Goal: Find specific page/section: Find specific page/section

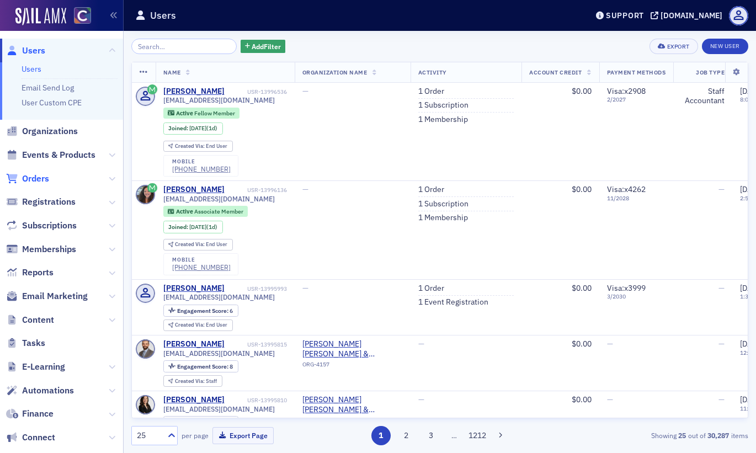
click at [35, 177] on span "Orders" at bounding box center [35, 179] width 27 height 12
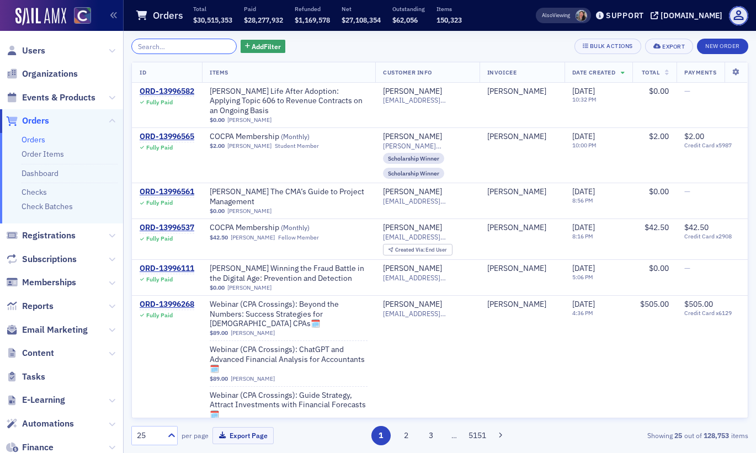
click at [178, 42] on input "search" at bounding box center [183, 46] width 105 height 15
paste input "ORD-13366387"
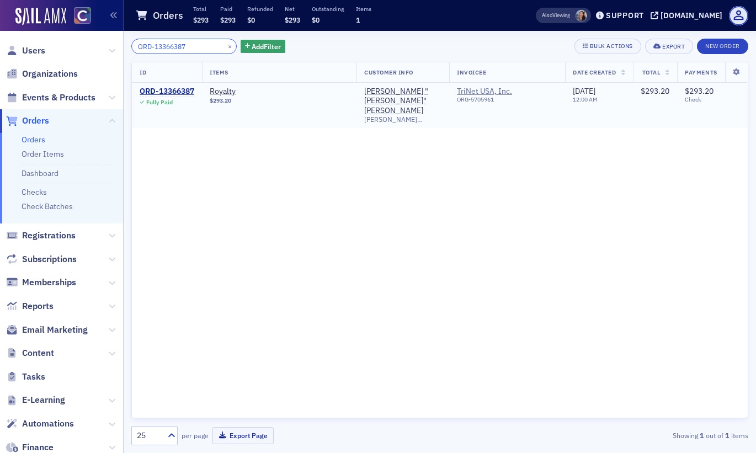
type input "ORD-13366387"
click at [162, 84] on td "ORD-13366387 Fully Paid" at bounding box center [167, 105] width 70 height 45
click at [162, 89] on div "ORD-13366387" at bounding box center [167, 92] width 55 height 10
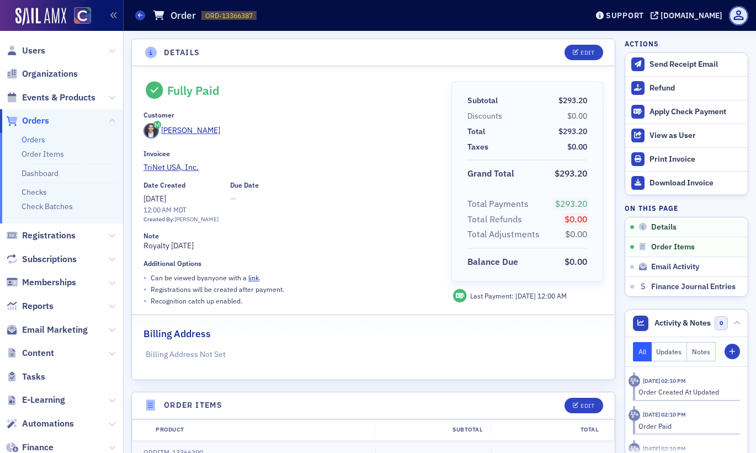
drag, startPoint x: 213, startPoint y: 246, endPoint x: 144, endPoint y: 247, distance: 69.0
click at [144, 247] on div "Note Royalty [DATE]" at bounding box center [289, 242] width 292 height 20
copy div "Royalty [DATE]"
click at [142, 14] on icon at bounding box center [140, 15] width 4 height 5
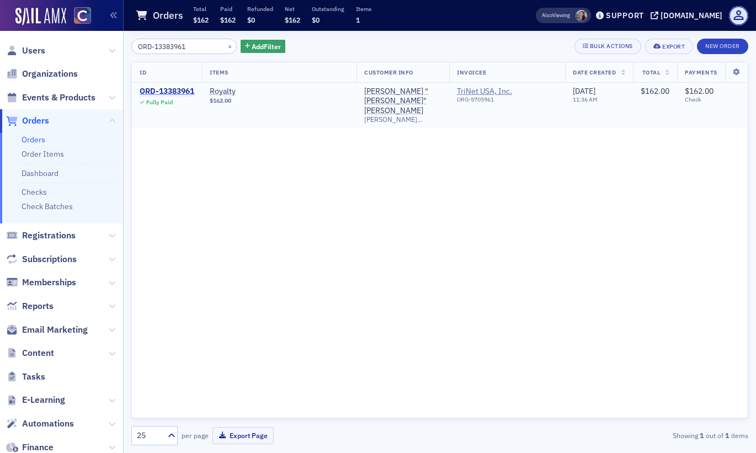
type input "ORD-13383961"
click at [167, 88] on div "ORD-13383961" at bounding box center [167, 92] width 55 height 10
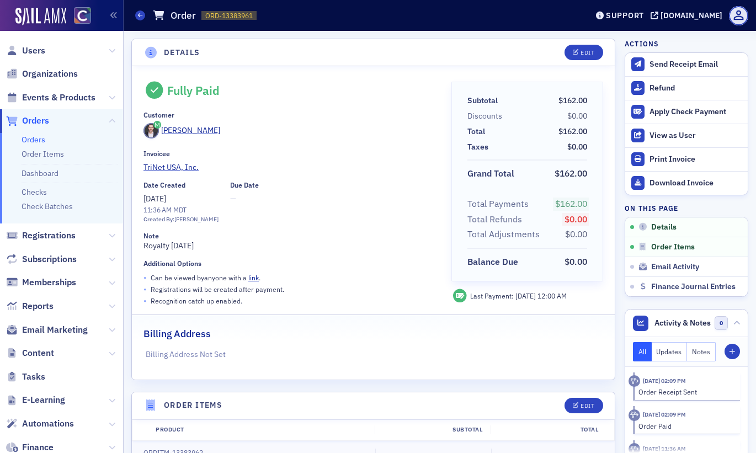
drag, startPoint x: 211, startPoint y: 245, endPoint x: 144, endPoint y: 247, distance: 66.8
click at [144, 247] on div "Note Royalty [DATE]" at bounding box center [289, 242] width 292 height 20
copy div "Royalty [DATE]"
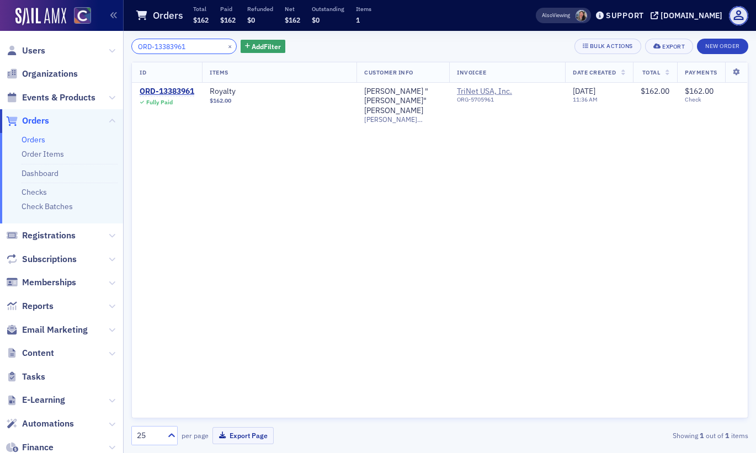
drag, startPoint x: 194, startPoint y: 45, endPoint x: 103, endPoint y: 43, distance: 91.0
click at [103, 43] on div "Users Organizations Events & Products Orders Orders Order Items Dashboard Check…" at bounding box center [378, 226] width 756 height 453
paste input "402158"
type input "ORD-13402158"
click at [157, 89] on div "ORD-13402158" at bounding box center [167, 92] width 55 height 10
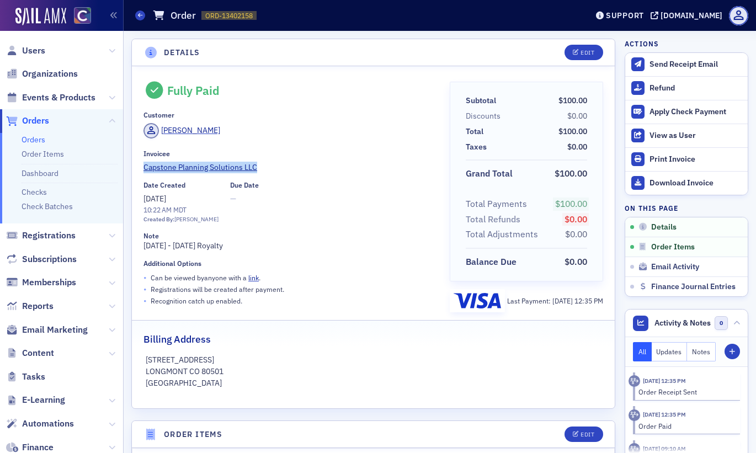
drag, startPoint x: 141, startPoint y: 171, endPoint x: 258, endPoint y: 167, distance: 117.6
click at [258, 167] on div "Fully Paid Customer [PERSON_NAME] Invoicee Capstone Planning Solutions LLC Date…" at bounding box center [373, 237] width 483 height 342
copy span "Capstone Planning Solutions LLC"
click at [249, 249] on div "Note [DATE] - [DATE] Royalty" at bounding box center [288, 242] width 291 height 20
drag, startPoint x: 243, startPoint y: 249, endPoint x: 139, endPoint y: 252, distance: 104.3
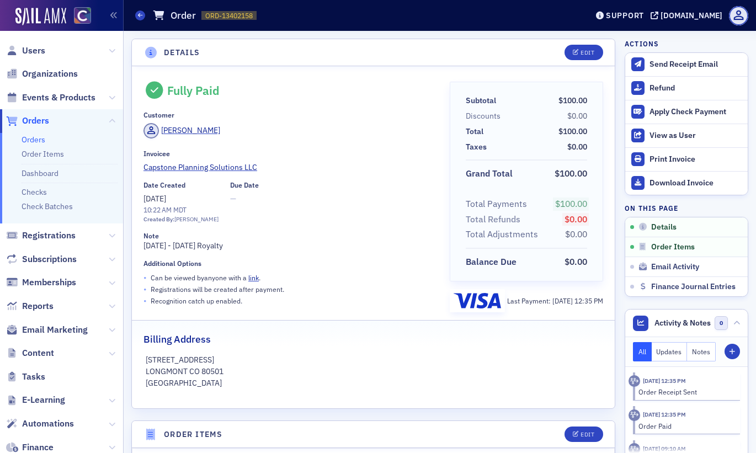
click at [139, 252] on div "Fully Paid Customer [PERSON_NAME] Invoicee Capstone Planning Solutions LLC Date…" at bounding box center [373, 237] width 483 height 342
copy div "[DATE] - [DATE] Royalty"
click at [144, 17] on span at bounding box center [140, 15] width 10 height 10
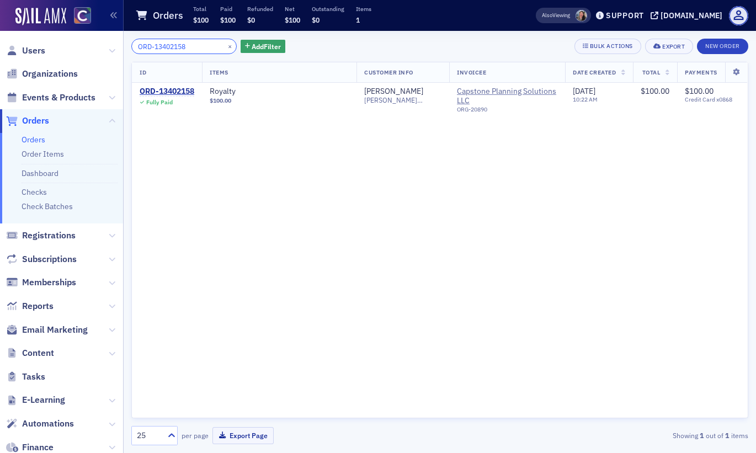
drag, startPoint x: 199, startPoint y: 50, endPoint x: 105, endPoint y: 42, distance: 94.6
click at [105, 42] on div "Users Organizations Events & Products Orders Orders Order Items Dashboard Check…" at bounding box center [378, 226] width 756 height 453
paste input "52133"
type input "ORD-13452133"
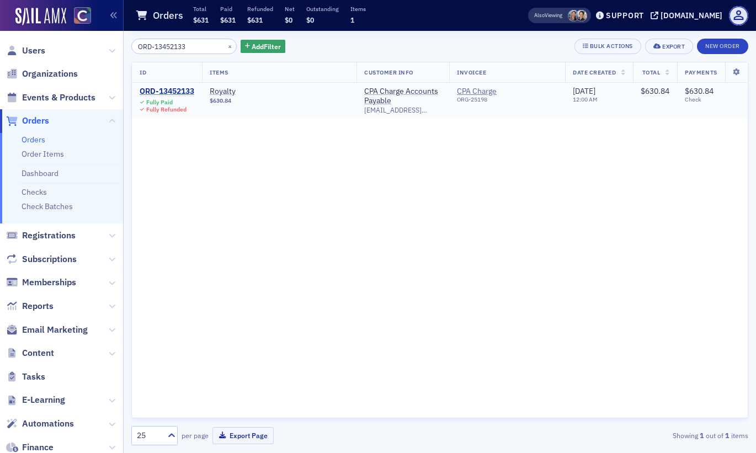
click at [181, 94] on div "ORD-13452133" at bounding box center [167, 92] width 55 height 10
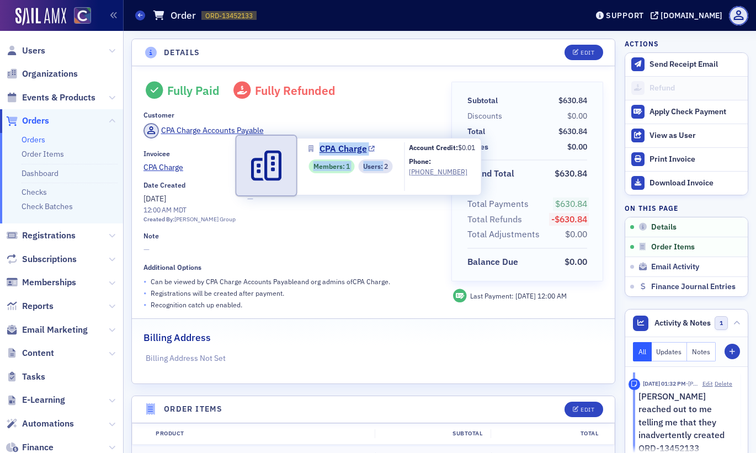
drag, startPoint x: 386, startPoint y: 147, endPoint x: 318, endPoint y: 145, distance: 67.9
click at [318, 145] on div "CPA Charge Members : 1 Users : 2" at bounding box center [350, 166] width 84 height 49
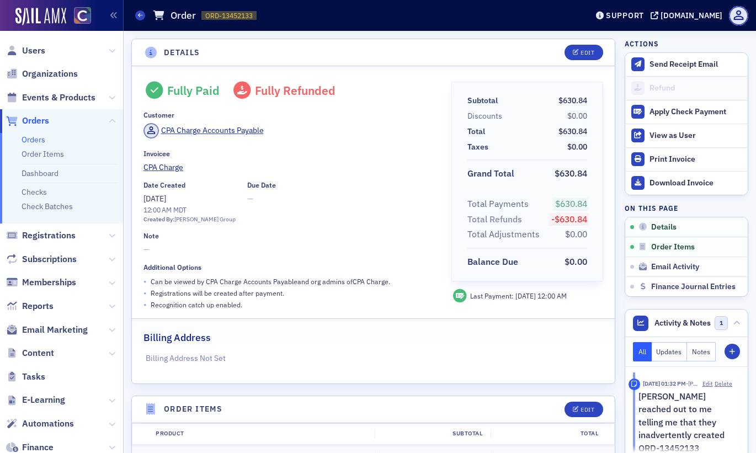
click at [323, 249] on span "—" at bounding box center [289, 250] width 292 height 12
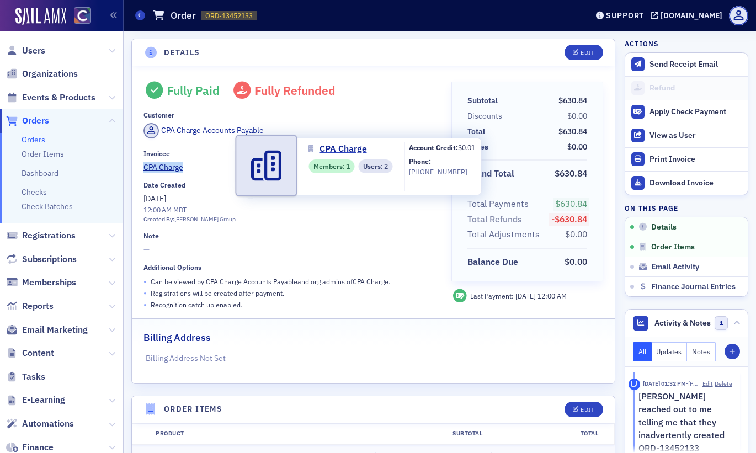
drag, startPoint x: 141, startPoint y: 167, endPoint x: 200, endPoint y: 170, distance: 59.6
click at [200, 170] on div "Fully Paid Fully Refunded Customer CPA Charge Accounts Payable Invoicee CPA Cha…" at bounding box center [373, 224] width 483 height 317
copy span "CPA Charge"
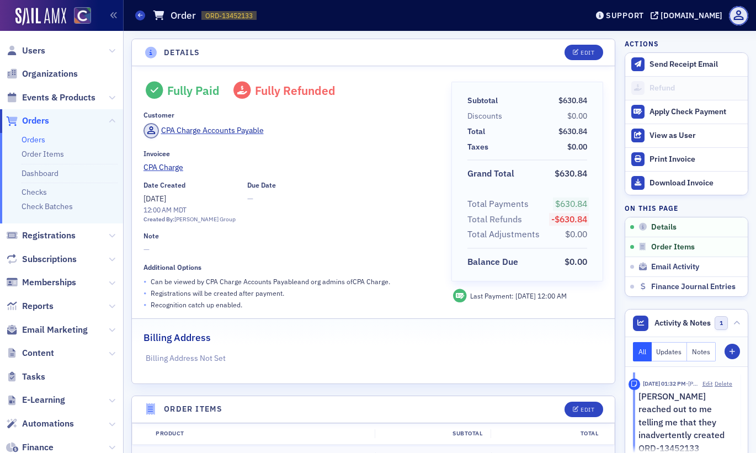
click at [139, 8] on div "Orders Order ORD-13452133 13452133" at bounding box center [352, 15] width 435 height 21
click at [139, 10] on span at bounding box center [140, 15] width 10 height 10
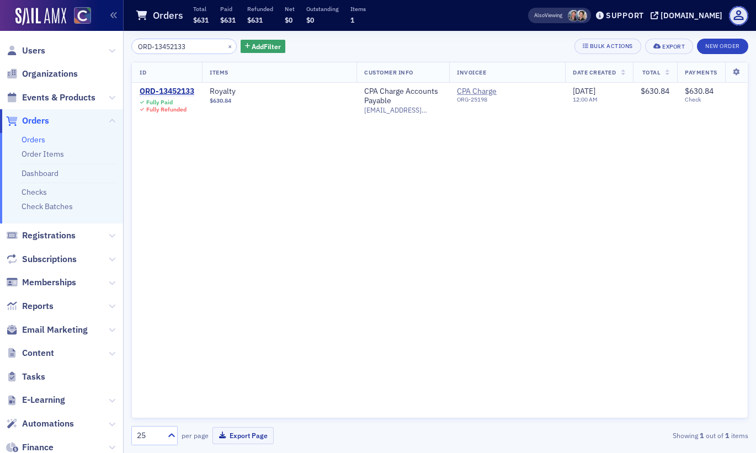
drag, startPoint x: 199, startPoint y: 50, endPoint x: 115, endPoint y: 55, distance: 84.0
click at [115, 55] on div "Users Organizations Events & Products Orders Orders Order Items Dashboard Check…" at bounding box center [378, 226] width 756 height 453
type input "ORD-13447245"
click at [179, 89] on div "ORD-13447245" at bounding box center [167, 92] width 55 height 10
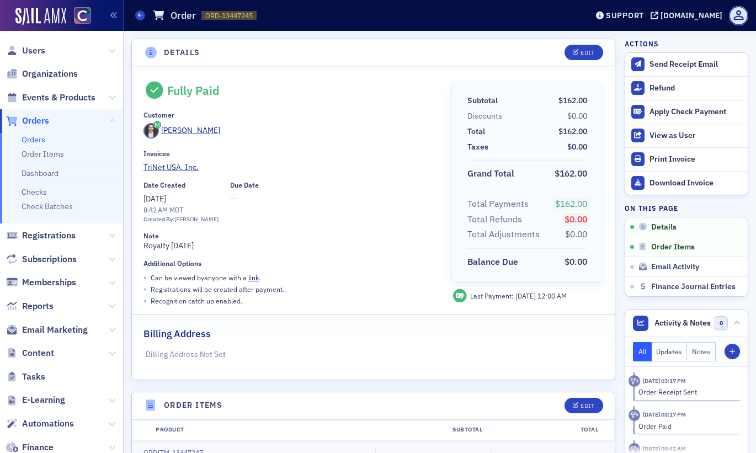
drag, startPoint x: 216, startPoint y: 244, endPoint x: 143, endPoint y: 248, distance: 72.9
click at [143, 248] on div "Note Royalty [DATE]" at bounding box center [289, 242] width 292 height 20
copy div "Royalty [DATE]"
drag, startPoint x: 142, startPoint y: 12, endPoint x: 229, endPoint y: 164, distance: 175.2
click at [142, 13] on icon at bounding box center [140, 15] width 4 height 5
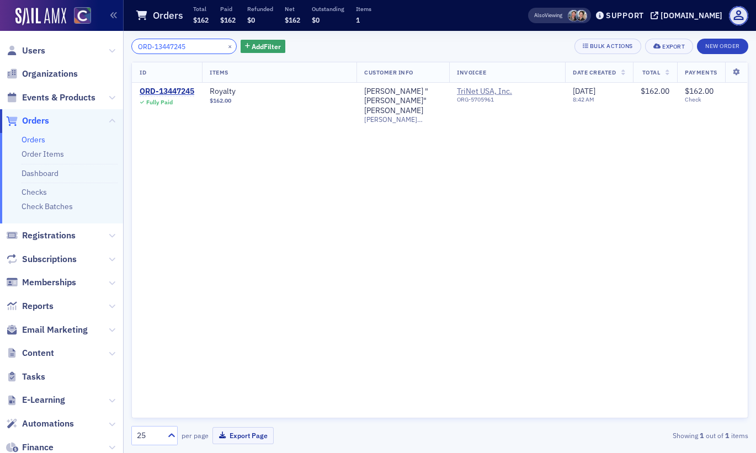
drag, startPoint x: 200, startPoint y: 50, endPoint x: 95, endPoint y: 38, distance: 105.5
click at [95, 38] on div "Users Organizations Events & Products Orders Orders Order Items Dashboard Check…" at bounding box center [378, 226] width 756 height 453
paste input "5"
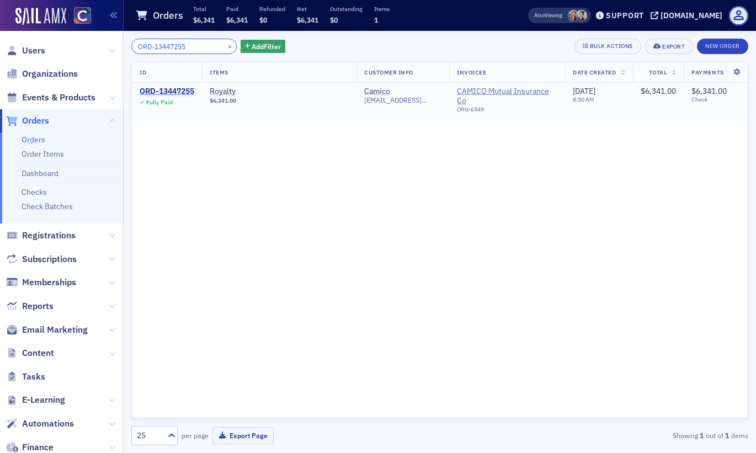
type input "ORD-13447255"
click at [161, 92] on div "ORD-13447255" at bounding box center [167, 92] width 55 height 10
drag, startPoint x: 192, startPoint y: 45, endPoint x: 89, endPoint y: 42, distance: 103.2
click at [89, 42] on div "Users Organizations Events & Products Orders Orders Order Items Dashboard Check…" at bounding box center [378, 226] width 756 height 453
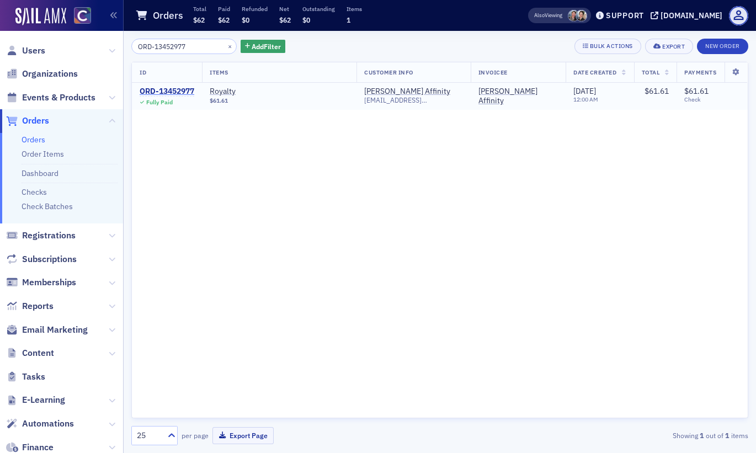
type input "ORD-13452977"
click at [156, 87] on div "ORD-13452977" at bounding box center [167, 92] width 55 height 10
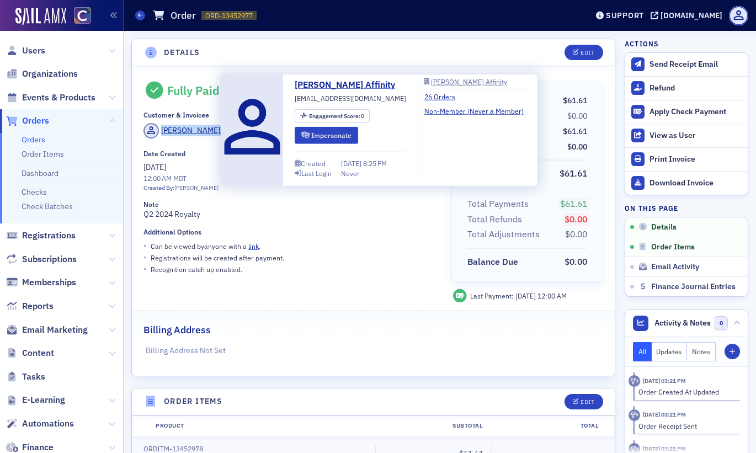
drag, startPoint x: 236, startPoint y: 133, endPoint x: 147, endPoint y: 130, distance: 88.9
click at [147, 130] on div "[PERSON_NAME] Affinity" at bounding box center [289, 132] width 292 height 19
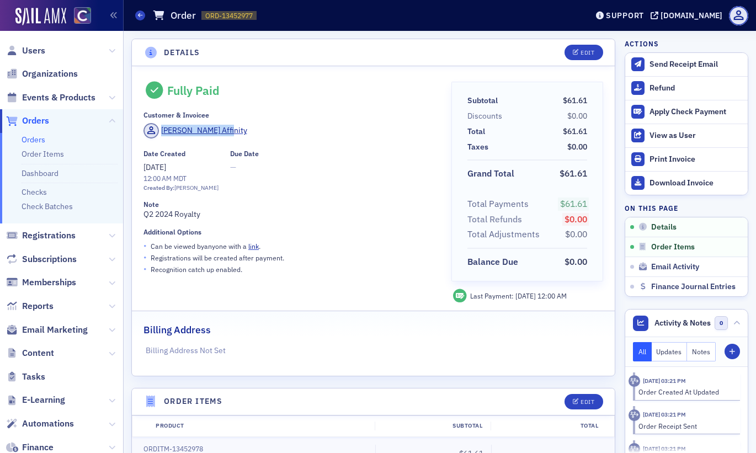
copy span "[PERSON_NAME] Affinity"
click at [226, 219] on div "Note Q2 2024 Royalty" at bounding box center [289, 210] width 292 height 20
drag, startPoint x: 220, startPoint y: 219, endPoint x: 143, endPoint y: 219, distance: 76.1
click at [143, 219] on div "Note Q2 2024 Royalty" at bounding box center [289, 210] width 292 height 20
copy div "Q2 2024 Royalty"
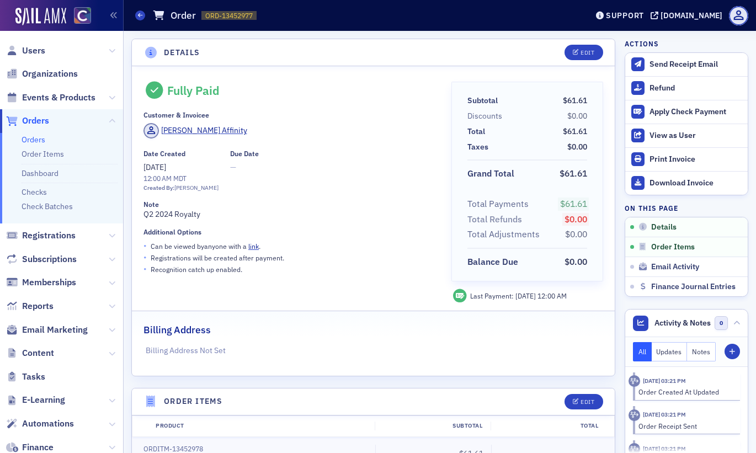
click at [138, 21] on div "Orders Order ORD-13452977 13452977" at bounding box center [352, 15] width 435 height 21
click at [138, 18] on icon at bounding box center [140, 15] width 4 height 5
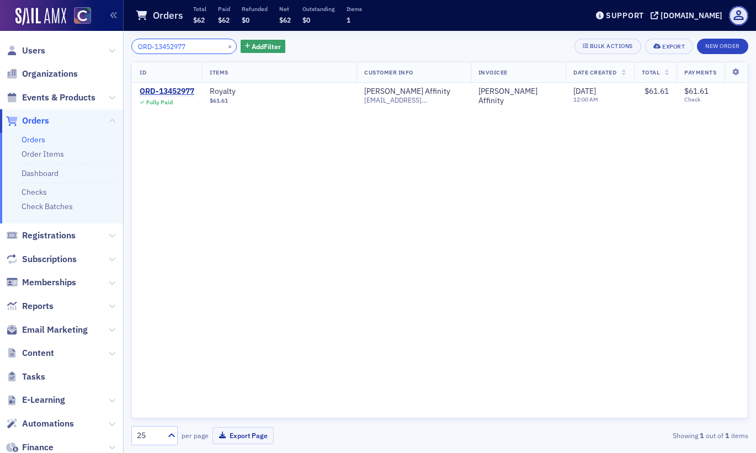
drag, startPoint x: 188, startPoint y: 50, endPoint x: 98, endPoint y: 37, distance: 90.3
click at [98, 37] on div "Users Organizations Events & Products Orders Orders Order Items Dashboard Check…" at bounding box center [378, 226] width 756 height 453
paste input "3289"
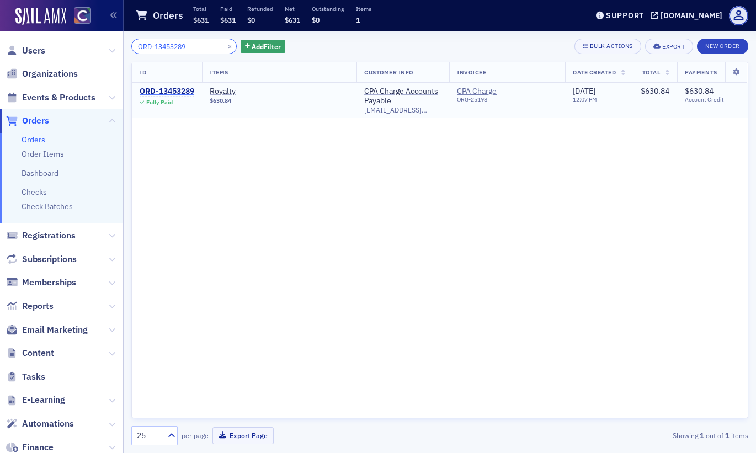
type input "ORD-13453289"
click at [174, 94] on div "ORD-13453289" at bounding box center [167, 92] width 55 height 10
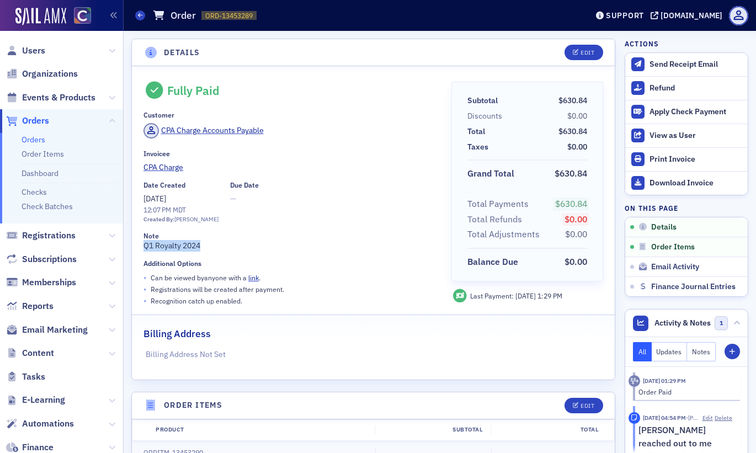
drag, startPoint x: 200, startPoint y: 245, endPoint x: 133, endPoint y: 241, distance: 66.9
click at [133, 241] on div "Fully Paid Customer CPA Charge Accounts Payable Invoicee CPA Charge Date Create…" at bounding box center [373, 222] width 483 height 313
copy div "Q1 Royalty 2024"
drag, startPoint x: 138, startPoint y: 14, endPoint x: 141, endPoint y: 20, distance: 6.2
click at [138, 14] on icon at bounding box center [140, 15] width 4 height 5
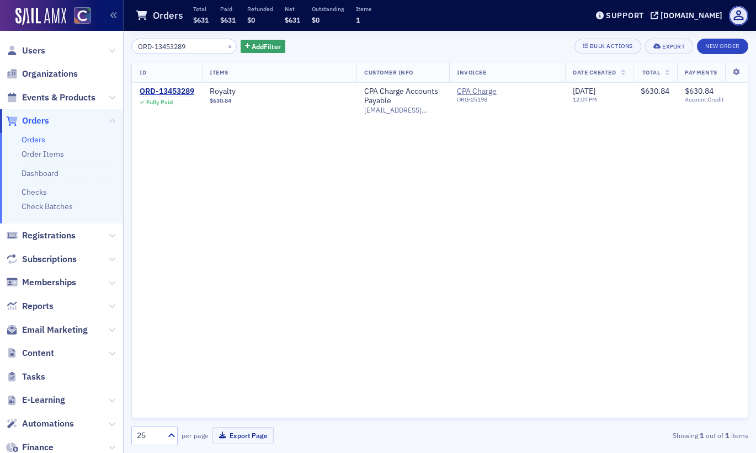
drag, startPoint x: 193, startPoint y: 50, endPoint x: 94, endPoint y: 48, distance: 99.3
click at [94, 48] on div "Users Organizations Events & Products Orders Orders Order Items Dashboard Check…" at bounding box center [378, 226] width 756 height 453
type input "ORD-13475717"
click at [172, 93] on div "ORD-13475717" at bounding box center [167, 92] width 55 height 10
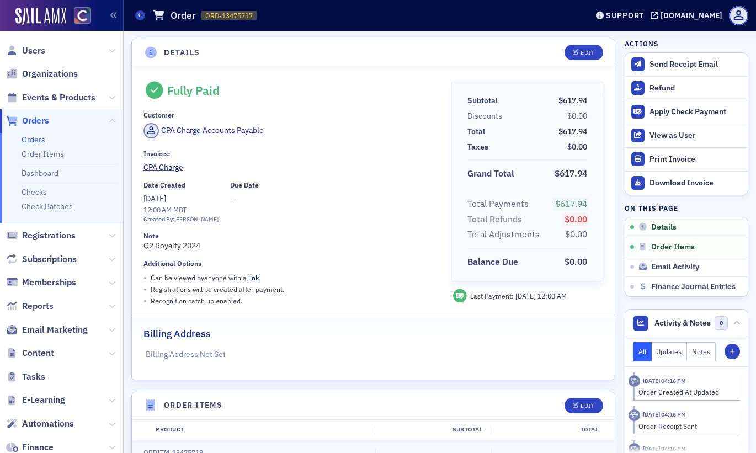
click at [205, 250] on div "Note Q2 Royalty 2024" at bounding box center [289, 242] width 292 height 20
drag, startPoint x: 205, startPoint y: 249, endPoint x: 131, endPoint y: 241, distance: 73.8
click at [132, 241] on div "Fully Paid Customer CPA Charge Accounts Payable Invoicee CPA Charge Date Create…" at bounding box center [373, 222] width 483 height 313
copy div "Q2 Royalty 2024"
click at [136, 12] on span at bounding box center [140, 15] width 10 height 10
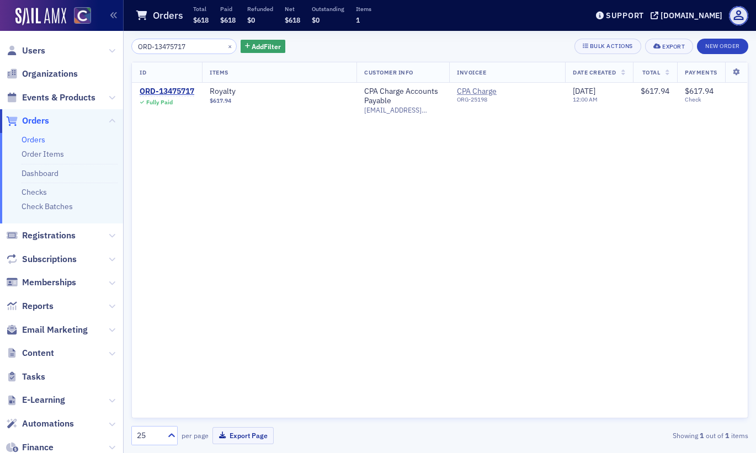
drag, startPoint x: 188, startPoint y: 43, endPoint x: 119, endPoint y: 47, distance: 69.1
click at [119, 47] on div "Users Organizations Events & Products Orders Orders Order Items Dashboard Check…" at bounding box center [378, 226] width 756 height 453
type input "ORD-13407463"
click at [175, 90] on div "ORD-13407463" at bounding box center [167, 92] width 55 height 10
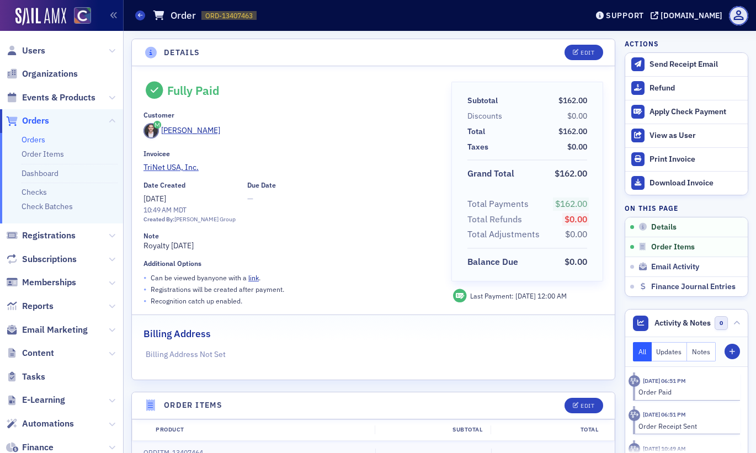
drag, startPoint x: 218, startPoint y: 248, endPoint x: 130, endPoint y: 246, distance: 88.8
drag, startPoint x: 139, startPoint y: 17, endPoint x: 196, endPoint y: 84, distance: 88.5
click at [139, 17] on icon at bounding box center [140, 15] width 4 height 5
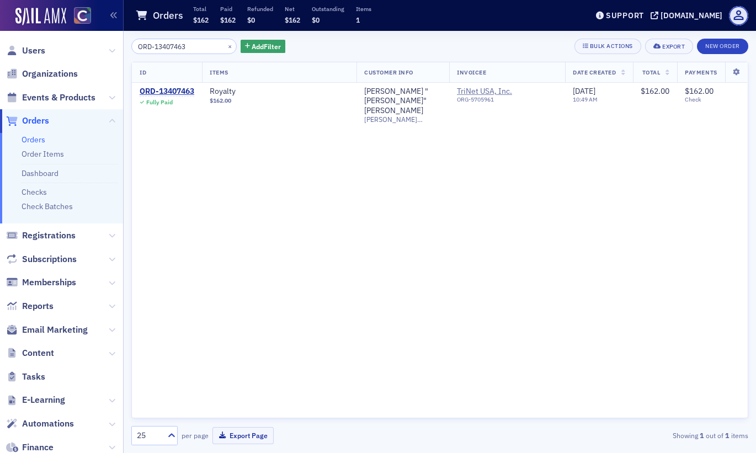
drag, startPoint x: 193, startPoint y: 47, endPoint x: 94, endPoint y: 38, distance: 99.7
click at [94, 38] on div "Users Organizations Events & Products Orders Orders Order Items Dashboard Check…" at bounding box center [378, 226] width 756 height 453
type input "ORD-13492227"
click at [159, 89] on div "ORD-13492227" at bounding box center [167, 92] width 55 height 10
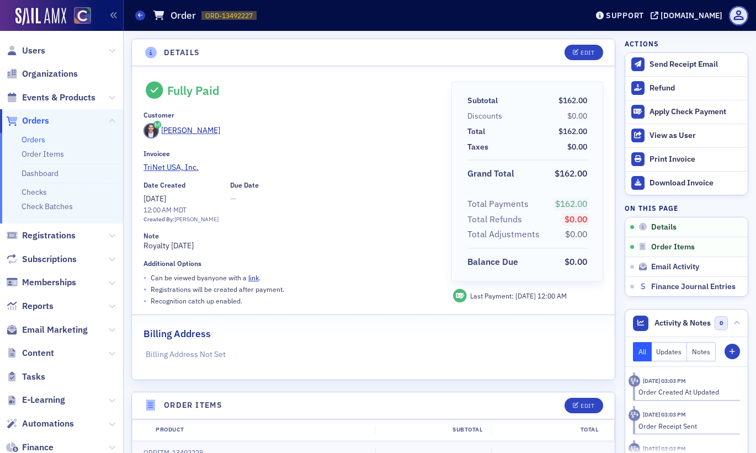
drag, startPoint x: 217, startPoint y: 249, endPoint x: 142, endPoint y: 254, distance: 75.2
click at [142, 254] on div "Fully Paid Customer [PERSON_NAME] Invoicee TriNet USA, Inc. Date Created [DATE]…" at bounding box center [373, 222] width 483 height 313
drag, startPoint x: 137, startPoint y: 14, endPoint x: 138, endPoint y: 21, distance: 6.8
click at [138, 14] on icon at bounding box center [140, 15] width 4 height 5
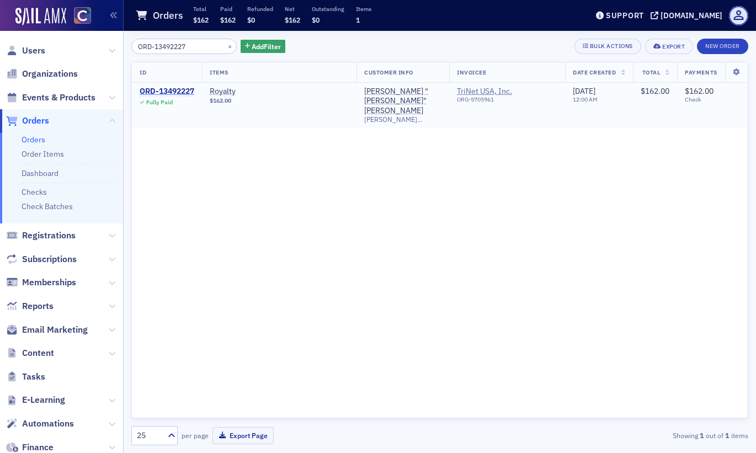
click at [178, 92] on div "ORD-13492227" at bounding box center [167, 92] width 55 height 10
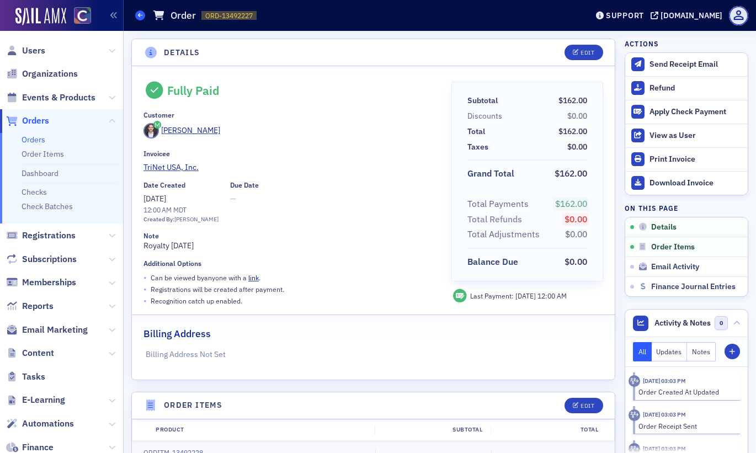
click at [141, 15] on icon at bounding box center [140, 15] width 4 height 5
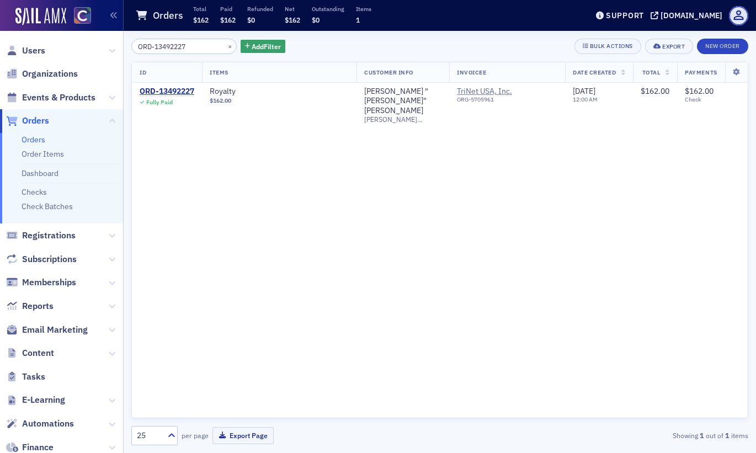
drag, startPoint x: 197, startPoint y: 52, endPoint x: 133, endPoint y: 51, distance: 64.0
click at [133, 51] on input "ORD-13492227" at bounding box center [183, 46] width 105 height 15
type input "ORD-13492234"
click at [185, 92] on div "ORD-13492234" at bounding box center [167, 92] width 55 height 10
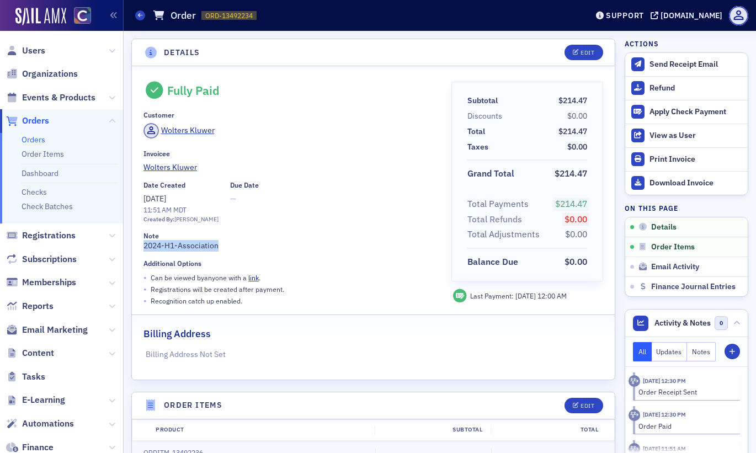
drag, startPoint x: 221, startPoint y: 250, endPoint x: 144, endPoint y: 247, distance: 77.3
click at [144, 247] on div "Note 2024-H1-Association" at bounding box center [289, 242] width 292 height 20
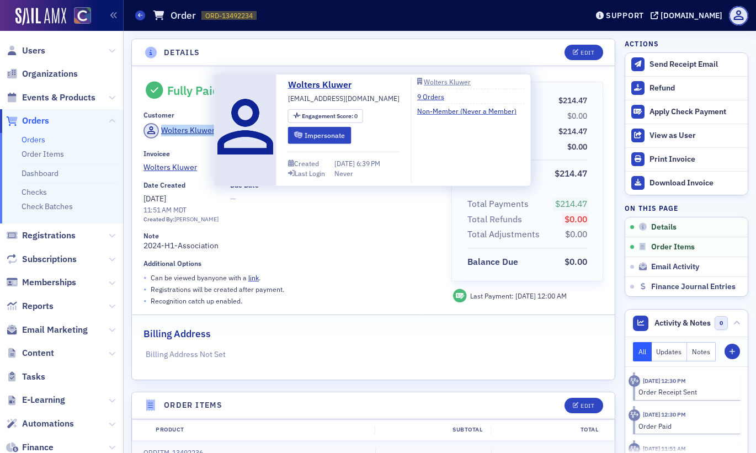
drag, startPoint x: 238, startPoint y: 133, endPoint x: 156, endPoint y: 135, distance: 82.8
click at [156, 135] on div "Wolters Kluwer" at bounding box center [289, 132] width 292 height 19
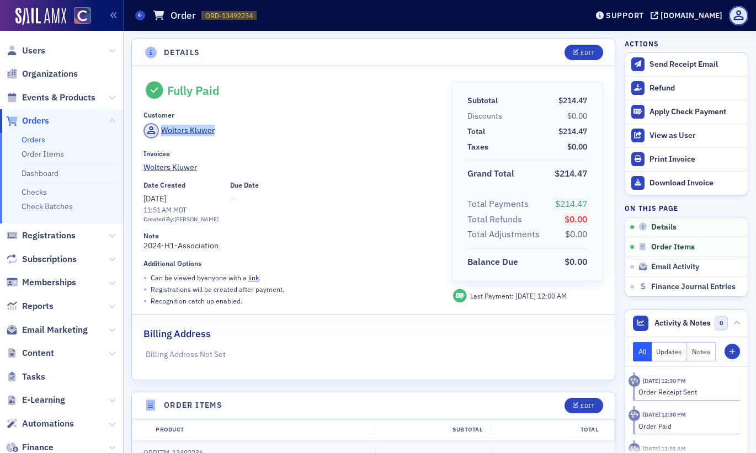
drag, startPoint x: 142, startPoint y: 17, endPoint x: 147, endPoint y: 23, distance: 8.6
click at [142, 17] on icon at bounding box center [140, 15] width 4 height 5
click at [141, 17] on icon at bounding box center [140, 15] width 4 height 5
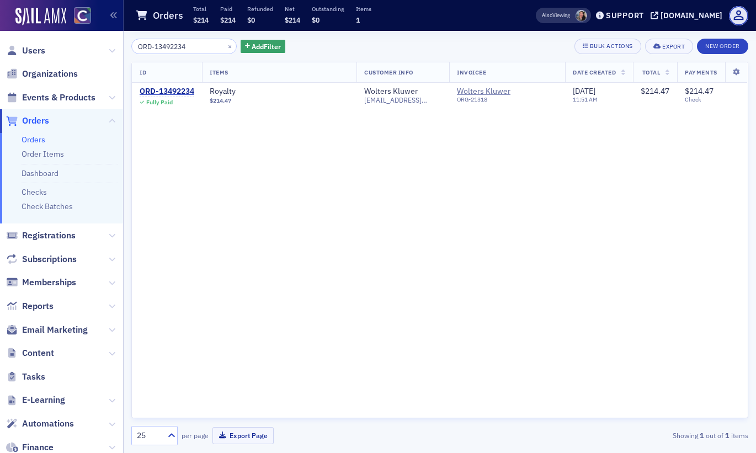
drag, startPoint x: 196, startPoint y: 45, endPoint x: 116, endPoint y: 46, distance: 80.0
click at [116, 46] on div "Users Organizations Events & Products Orders Orders Order Items Dashboard Check…" at bounding box center [378, 226] width 756 height 453
type input "ORD-13528722"
click at [189, 92] on div "ORD-13528722" at bounding box center [167, 92] width 55 height 10
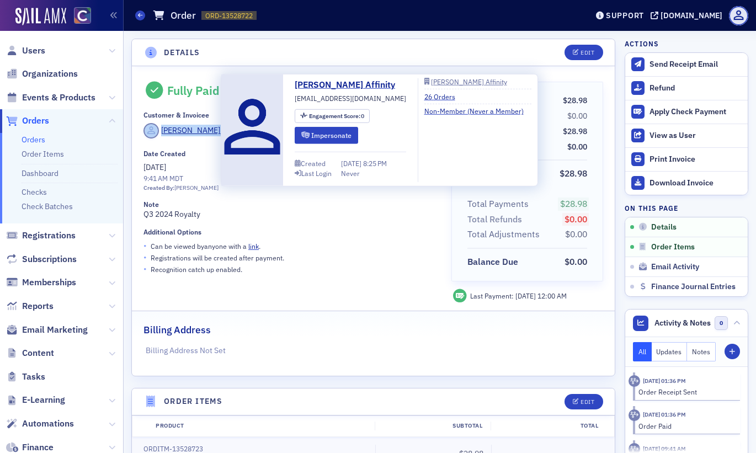
drag, startPoint x: 236, startPoint y: 133, endPoint x: 159, endPoint y: 129, distance: 77.4
click at [159, 129] on div "[PERSON_NAME] Affinity" at bounding box center [289, 132] width 292 height 19
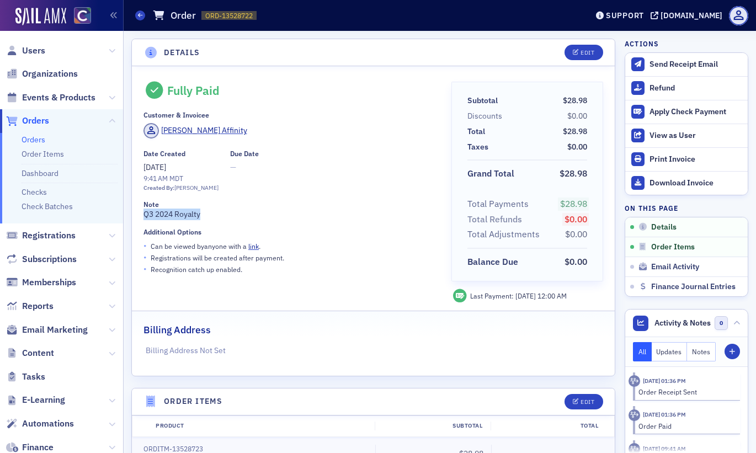
drag, startPoint x: 211, startPoint y: 217, endPoint x: 143, endPoint y: 213, distance: 67.4
click at [143, 213] on div "Note Q3 2024 Royalty" at bounding box center [289, 210] width 292 height 20
drag, startPoint x: 139, startPoint y: 13, endPoint x: 142, endPoint y: 29, distance: 16.2
click at [139, 13] on icon at bounding box center [140, 15] width 4 height 5
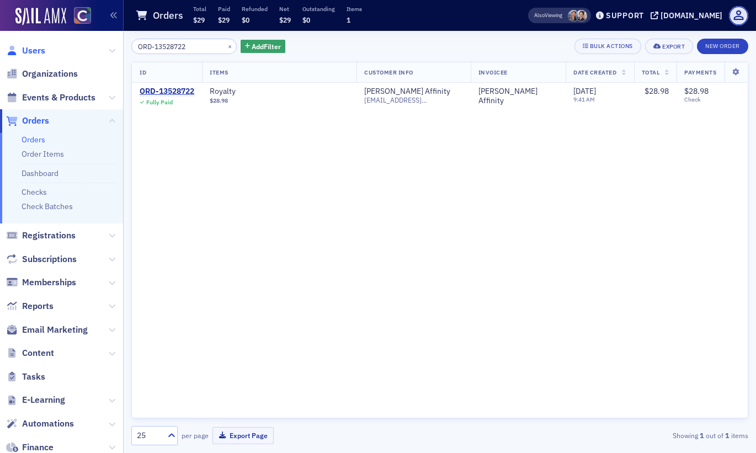
drag, startPoint x: 193, startPoint y: 50, endPoint x: 35, endPoint y: 45, distance: 158.4
click at [35, 45] on div "Users Organizations Events & Products Orders Orders Order Items Dashboard Check…" at bounding box center [378, 226] width 756 height 453
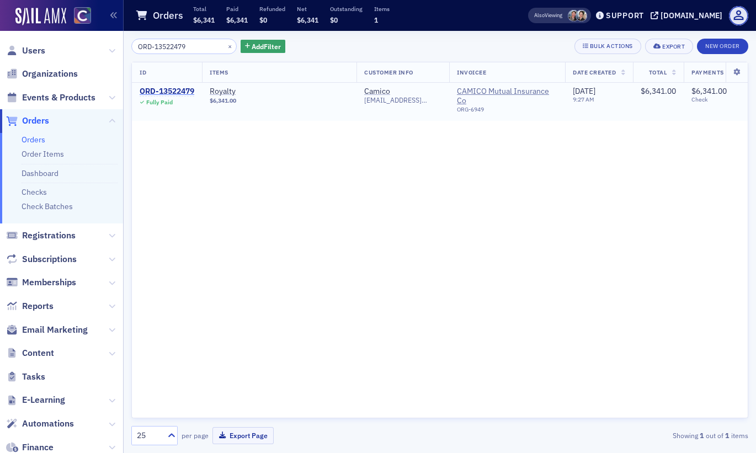
type input "ORD-13522479"
click at [153, 93] on div "ORD-13522479" at bounding box center [167, 92] width 55 height 10
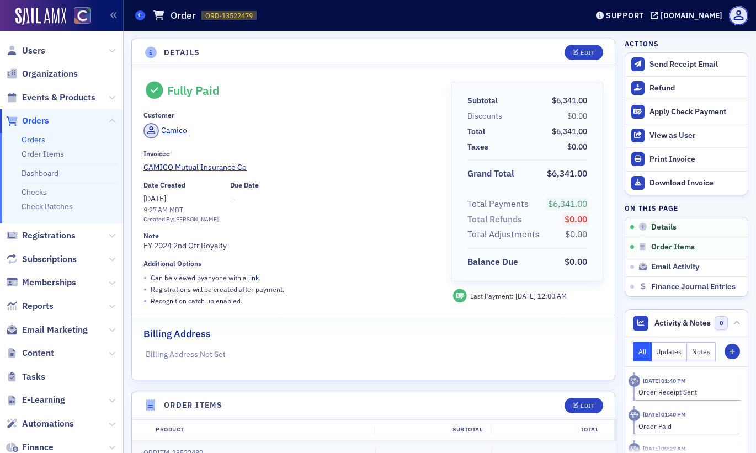
click at [136, 18] on span at bounding box center [140, 15] width 10 height 10
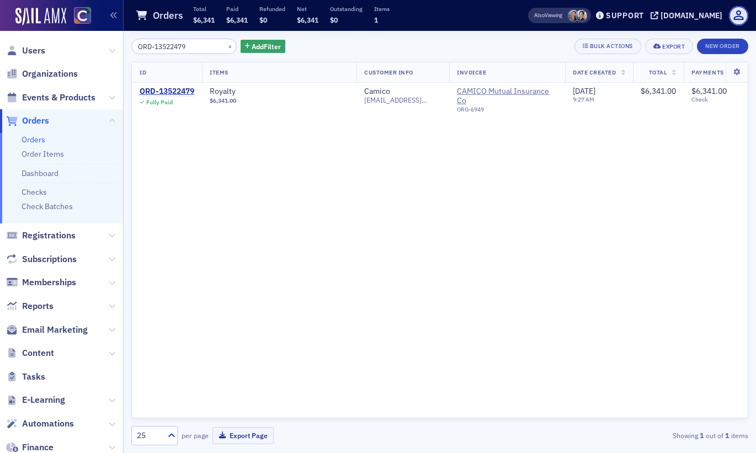
drag, startPoint x: 194, startPoint y: 40, endPoint x: 86, endPoint y: 46, distance: 108.3
click at [86, 46] on div "Users Organizations Events & Products Orders Orders Order Items Dashboard Check…" at bounding box center [378, 226] width 756 height 453
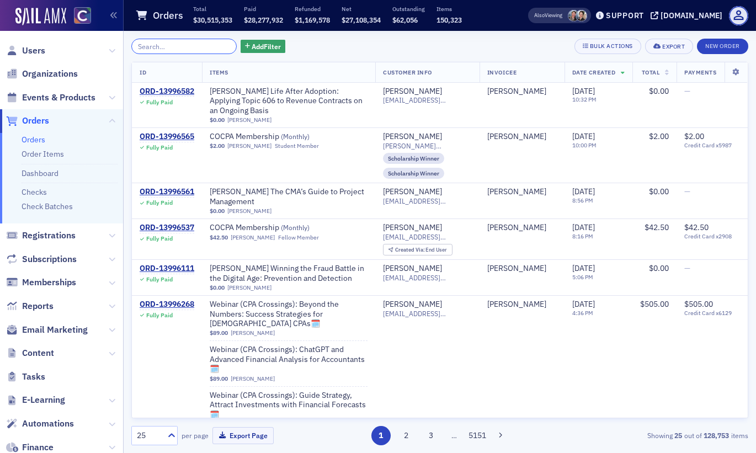
click at [186, 50] on input "search" at bounding box center [183, 46] width 105 height 15
paste input "ORD-13515102"
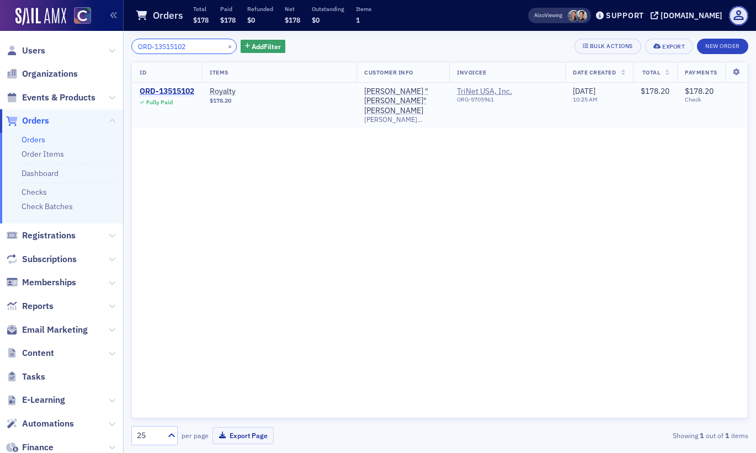
type input "ORD-13515102"
click at [166, 89] on div "ORD-13515102" at bounding box center [167, 92] width 55 height 10
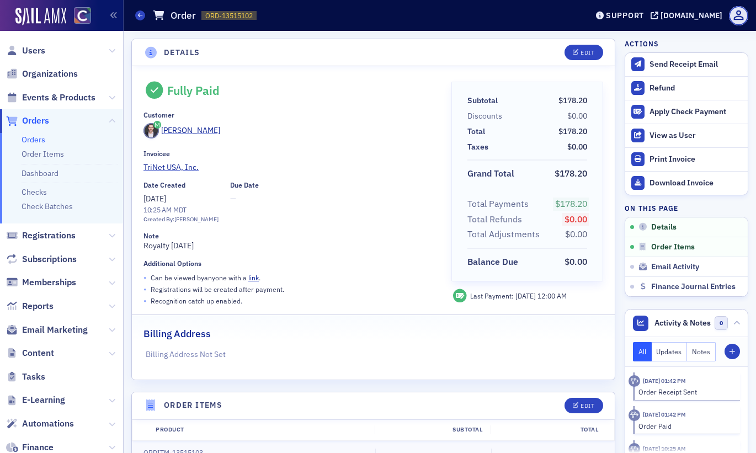
drag, startPoint x: 235, startPoint y: 241, endPoint x: 124, endPoint y: 243, distance: 110.9
click at [135, 14] on span at bounding box center [140, 15] width 10 height 10
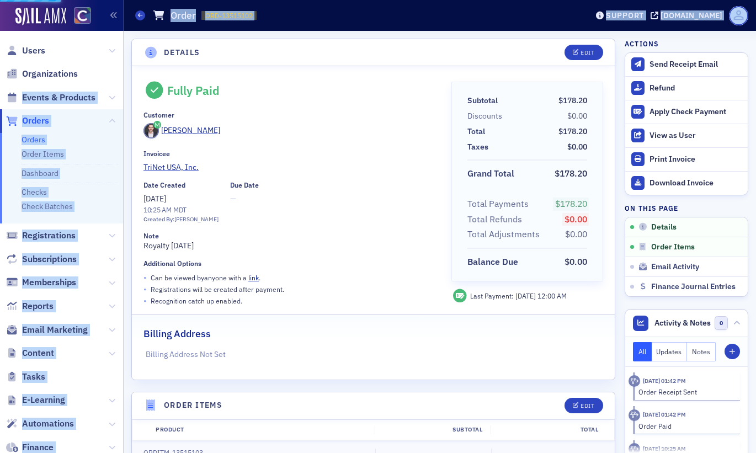
drag, startPoint x: 165, startPoint y: 39, endPoint x: 108, endPoint y: 73, distance: 66.5
click at [108, 73] on div "Users Organizations Events & Products Orders Orders Order Items Dashboard Check…" at bounding box center [378, 226] width 756 height 453
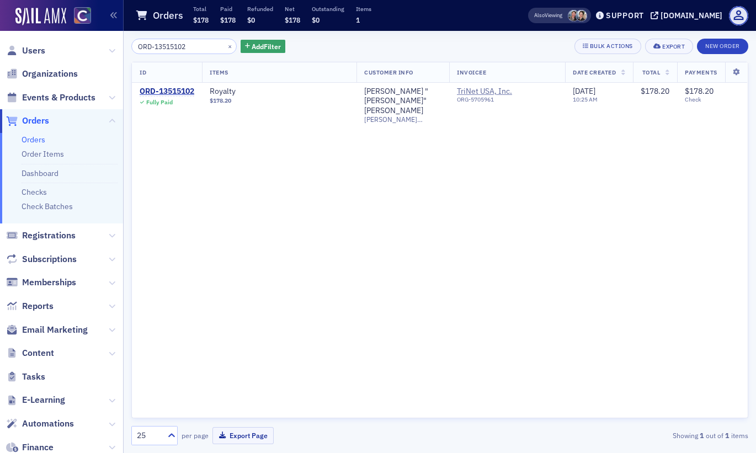
drag, startPoint x: 196, startPoint y: 50, endPoint x: 87, endPoint y: 28, distance: 112.0
click at [87, 28] on div "Users Organizations Events & Products Orders Orders Order Items Dashboard Check…" at bounding box center [378, 226] width 756 height 453
type input "ORD-13504846"
click at [156, 89] on div "ORD-13504846" at bounding box center [167, 92] width 55 height 10
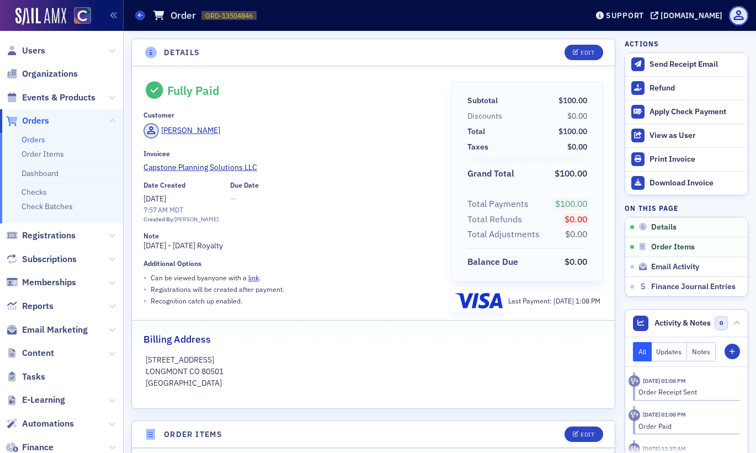
drag, startPoint x: 233, startPoint y: 245, endPoint x: 139, endPoint y: 247, distance: 94.3
click at [139, 247] on div "Fully Paid Customer [PERSON_NAME] Invoicee Capstone Planning Solutions LLC Date…" at bounding box center [373, 237] width 483 height 342
drag, startPoint x: 140, startPoint y: 170, endPoint x: 260, endPoint y: 166, distance: 120.3
click at [260, 166] on div "Fully Paid Customer [PERSON_NAME] Invoicee Capstone Planning Solutions LLC Date…" at bounding box center [373, 237] width 483 height 342
click at [140, 18] on icon at bounding box center [140, 15] width 4 height 5
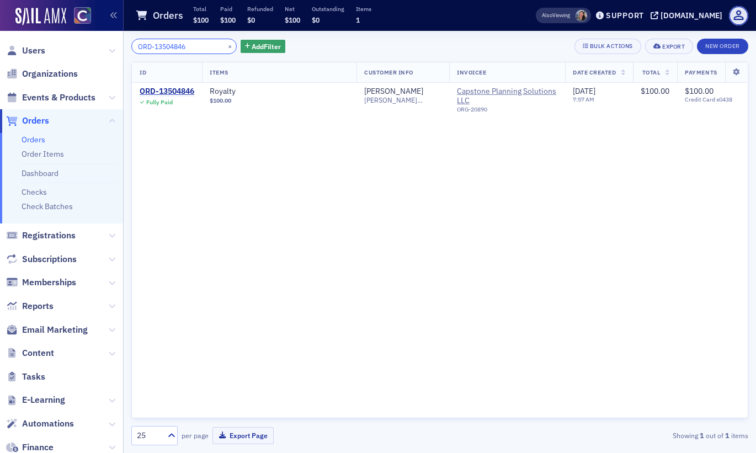
drag, startPoint x: 189, startPoint y: 50, endPoint x: 95, endPoint y: 50, distance: 93.2
click at [95, 50] on div "Users Organizations Events & Products Orders Orders Order Items Dashboard Check…" at bounding box center [378, 226] width 756 height 453
paste input "61989"
type input "ORD-13561989"
click at [158, 89] on div "ORD-13561989" at bounding box center [167, 92] width 55 height 10
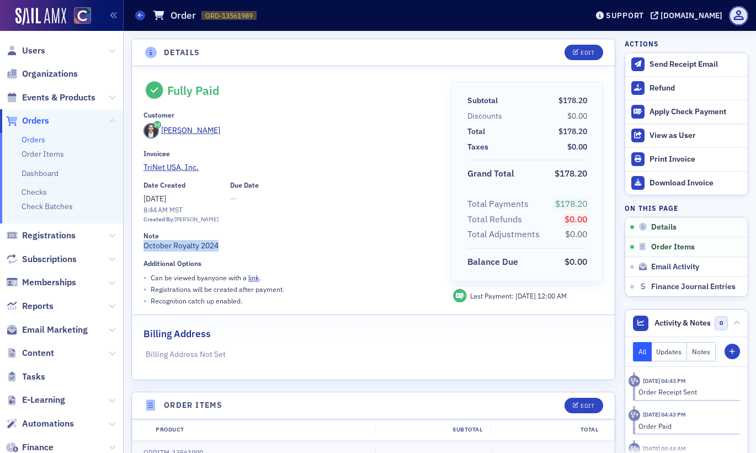
drag, startPoint x: 224, startPoint y: 247, endPoint x: 130, endPoint y: 244, distance: 93.8
click at [139, 15] on icon at bounding box center [140, 15] width 4 height 5
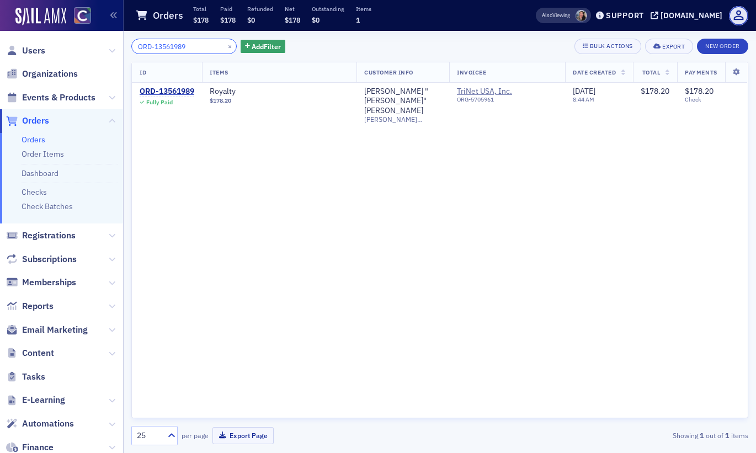
drag, startPoint x: 192, startPoint y: 41, endPoint x: 109, endPoint y: 36, distance: 82.9
click at [109, 36] on div "Users Organizations Events & Products Orders Orders Order Items Dashboard Check…" at bounding box center [378, 226] width 756 height 453
drag, startPoint x: 190, startPoint y: 47, endPoint x: 79, endPoint y: 54, distance: 111.6
click at [79, 54] on div "Users Organizations Events & Products Orders Orders Order Items Dashboard Check…" at bounding box center [378, 226] width 756 height 453
paste input "7717"
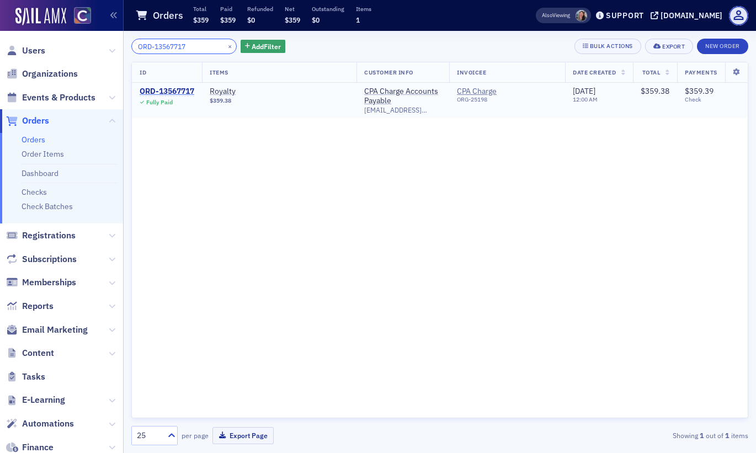
type input "ORD-13567717"
click at [168, 88] on div "ORD-13567717" at bounding box center [167, 92] width 55 height 10
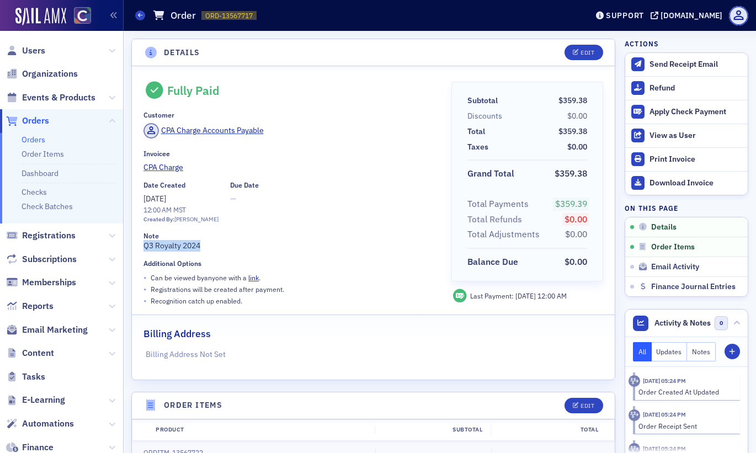
drag, startPoint x: 213, startPoint y: 248, endPoint x: 139, endPoint y: 244, distance: 74.0
click at [139, 244] on div "Fully Paid Customer CPA Charge Accounts Payable Invoicee CPA Charge Date Create…" at bounding box center [373, 222] width 483 height 313
click at [138, 17] on icon at bounding box center [140, 15] width 4 height 5
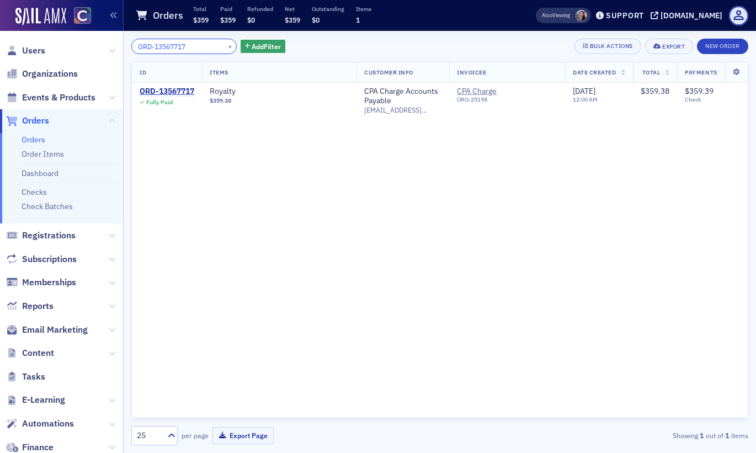
drag, startPoint x: 194, startPoint y: 43, endPoint x: 23, endPoint y: 37, distance: 170.6
click at [23, 37] on div "Users Organizations Events & Products Orders Orders Order Items Dashboard Check…" at bounding box center [378, 226] width 756 height 453
paste input "93169"
type input "ORD-13593169"
click at [170, 86] on td "ORD-13593169 Fully Paid" at bounding box center [167, 102] width 70 height 38
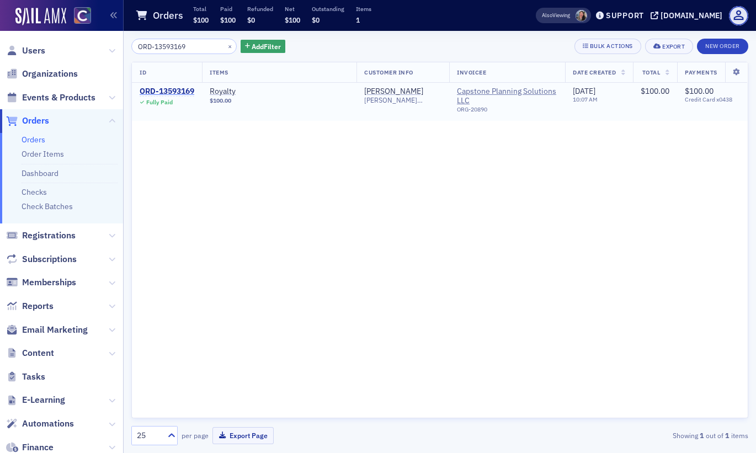
click at [169, 95] on div "ORD-13593169" at bounding box center [167, 92] width 55 height 10
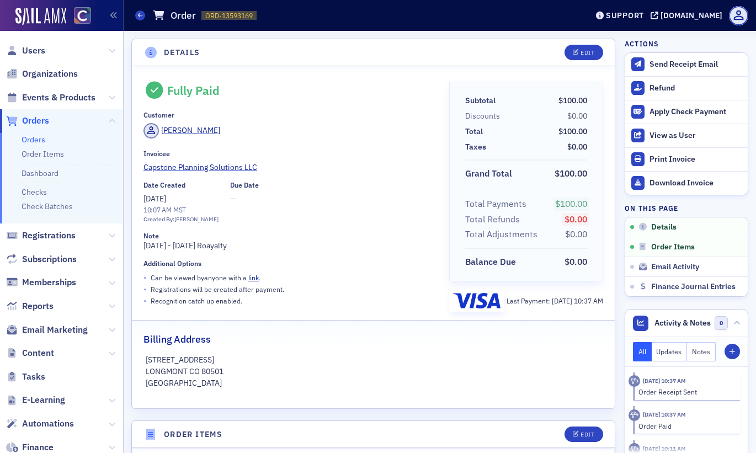
drag, startPoint x: 251, startPoint y: 240, endPoint x: 146, endPoint y: 238, distance: 104.8
click at [146, 238] on div "Note [DATE] - [DATE] Roayalty" at bounding box center [288, 242] width 290 height 20
click at [285, 229] on div "Fully Paid Customer [PERSON_NAME] Invoicee Capstone Planning Solutions LLC Date…" at bounding box center [288, 197] width 290 height 231
drag, startPoint x: 266, startPoint y: 251, endPoint x: 140, endPoint y: 249, distance: 126.3
click at [140, 249] on div "Fully Paid Customer [PERSON_NAME] Invoicee Capstone Planning Solutions LLC Date…" at bounding box center [373, 237] width 483 height 342
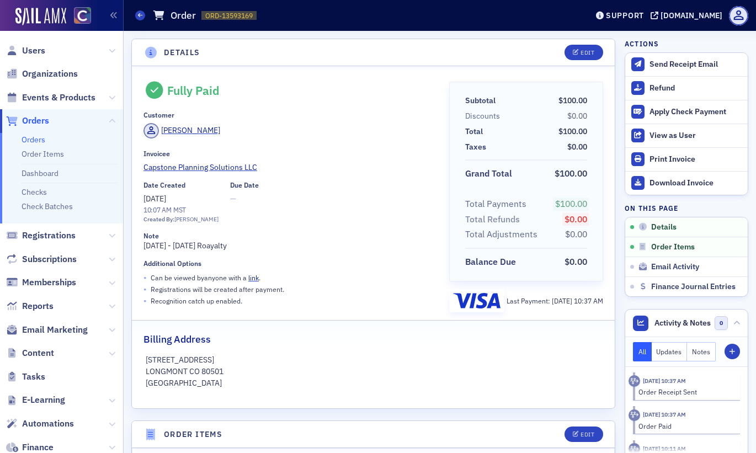
drag, startPoint x: 136, startPoint y: 15, endPoint x: 156, endPoint y: 35, distance: 28.1
click at [136, 15] on span at bounding box center [140, 15] width 10 height 10
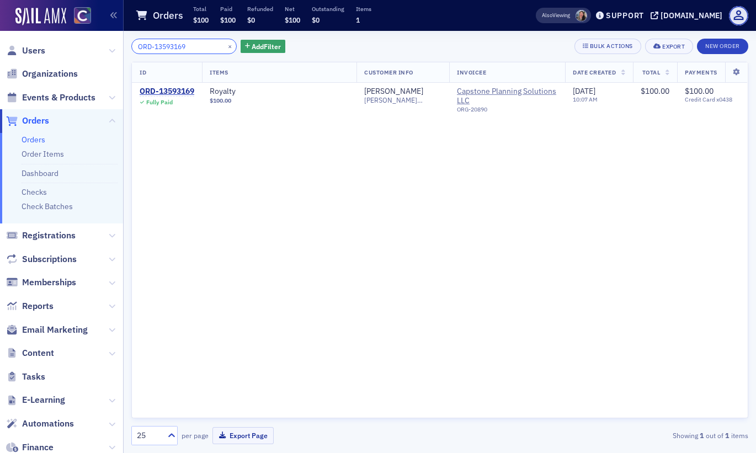
drag, startPoint x: 185, startPoint y: 51, endPoint x: 190, endPoint y: 47, distance: 6.7
click at [190, 47] on input "ORD-13593169" at bounding box center [183, 46] width 105 height 15
drag, startPoint x: 190, startPoint y: 47, endPoint x: 34, endPoint y: 45, distance: 156.1
click at [34, 45] on div "Users Organizations Events & Products Orders Orders Order Items Dashboard Check…" at bounding box center [378, 226] width 756 height 453
paste input "83710"
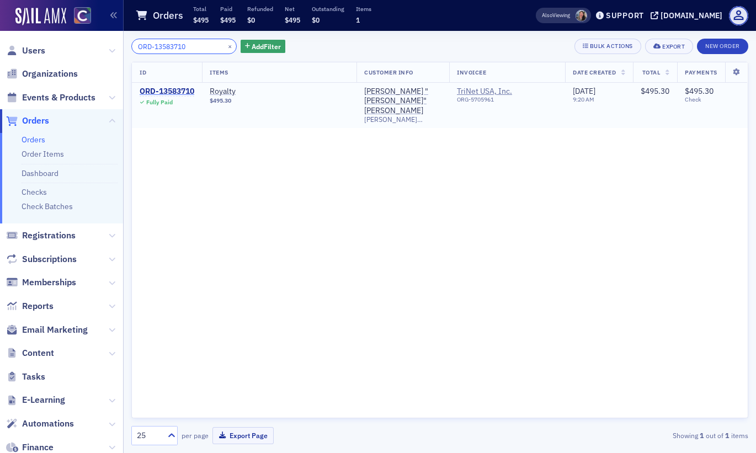
type input "ORD-13583710"
click at [169, 90] on div "ORD-13583710" at bounding box center [167, 92] width 55 height 10
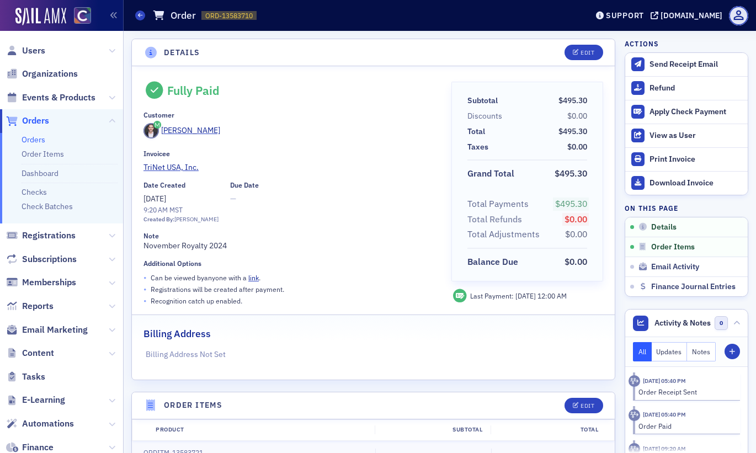
click at [242, 245] on div "Note November Royalty 2024" at bounding box center [289, 242] width 292 height 20
drag, startPoint x: 234, startPoint y: 244, endPoint x: 127, endPoint y: 246, distance: 107.6
drag, startPoint x: 142, startPoint y: 14, endPoint x: 153, endPoint y: 29, distance: 18.5
click at [142, 14] on span at bounding box center [140, 15] width 10 height 10
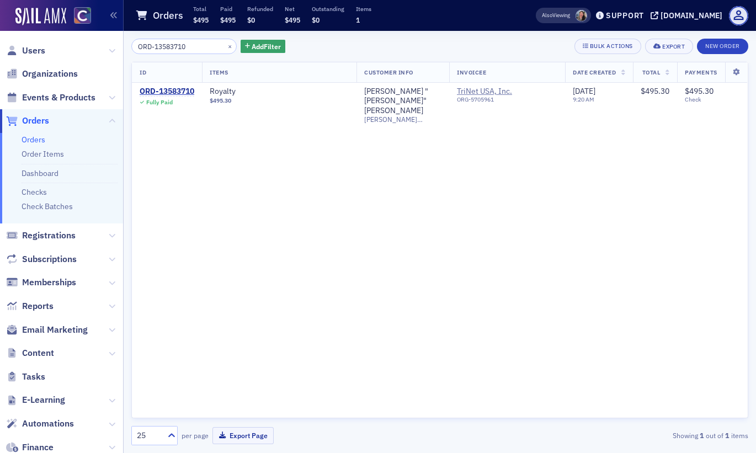
drag, startPoint x: 201, startPoint y: 47, endPoint x: 94, endPoint y: 47, distance: 107.0
click at [94, 47] on div "Users Organizations Events & Products Orders Orders Order Items Dashboard Check…" at bounding box center [378, 226] width 756 height 453
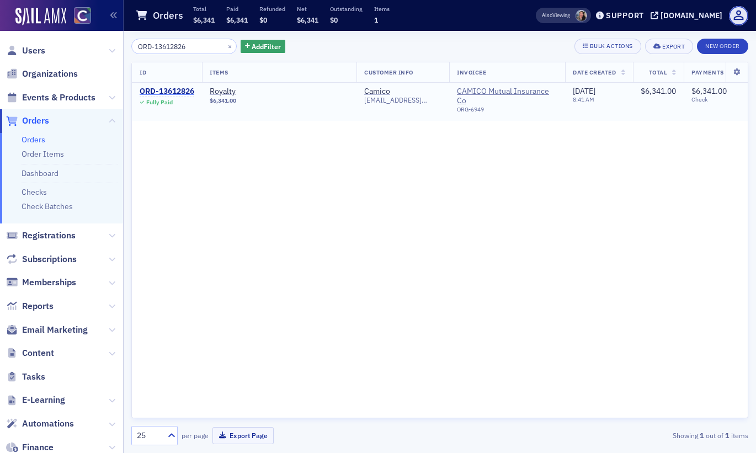
type input "ORD-13612826"
click at [163, 89] on div "ORD-13612826" at bounding box center [167, 92] width 55 height 10
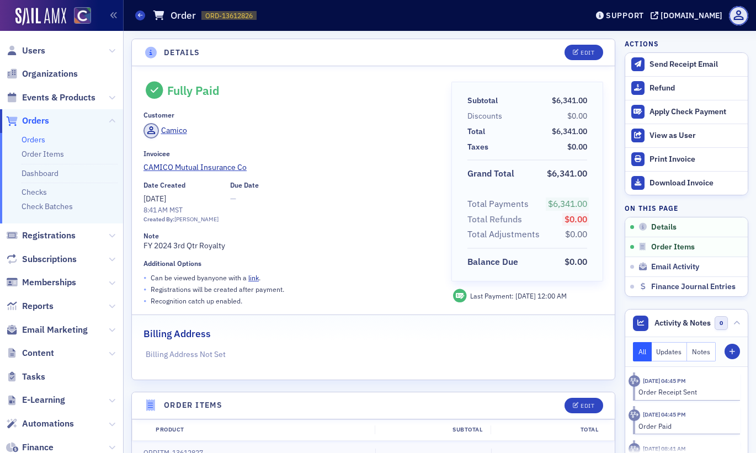
click at [241, 244] on div "Note FY 2024 3rd Qtr Royalty" at bounding box center [289, 242] width 292 height 20
click at [142, 12] on span at bounding box center [140, 15] width 10 height 10
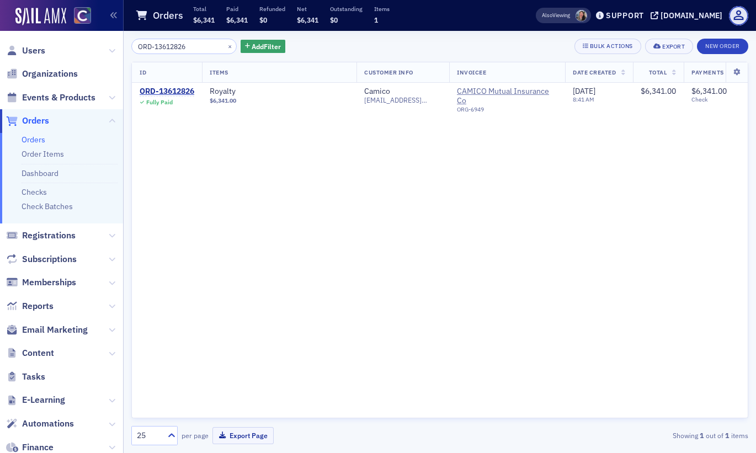
drag, startPoint x: 191, startPoint y: 46, endPoint x: 103, endPoint y: 43, distance: 87.8
click at [103, 43] on div "Users Organizations Events & Products Orders Orders Order Items Dashboard Check…" at bounding box center [378, 226] width 756 height 453
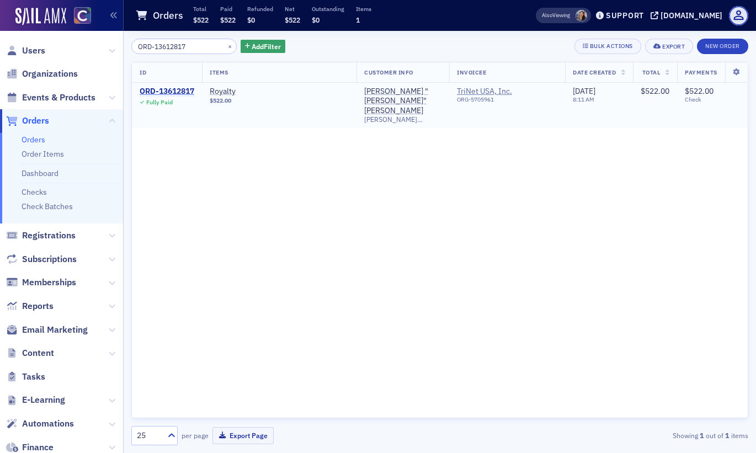
type input "ORD-13612817"
click at [182, 90] on div "ORD-13612817" at bounding box center [167, 92] width 55 height 10
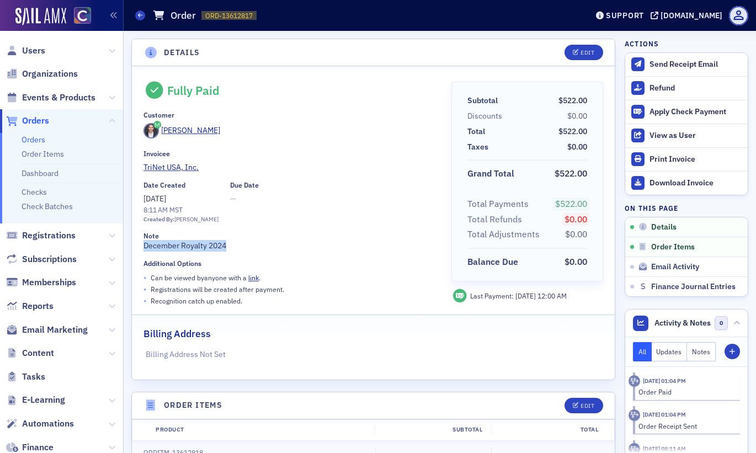
drag, startPoint x: 229, startPoint y: 244, endPoint x: 138, endPoint y: 247, distance: 91.6
click at [138, 247] on div "Fully Paid Customer [PERSON_NAME] Invoicee TriNet USA, Inc. Date Created [DATE]…" at bounding box center [373, 222] width 483 height 313
drag, startPoint x: 136, startPoint y: 14, endPoint x: 141, endPoint y: 45, distance: 31.4
click at [136, 14] on span at bounding box center [140, 15] width 10 height 10
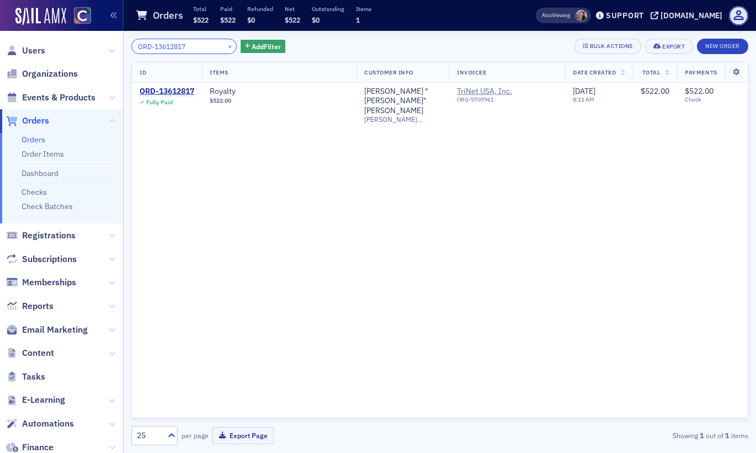
drag, startPoint x: 199, startPoint y: 48, endPoint x: 97, endPoint y: 50, distance: 101.5
click at [97, 50] on div "Users Organizations Events & Products Orders Orders Order Items Dashboard Check…" at bounding box center [378, 226] width 756 height 453
paste input "46341"
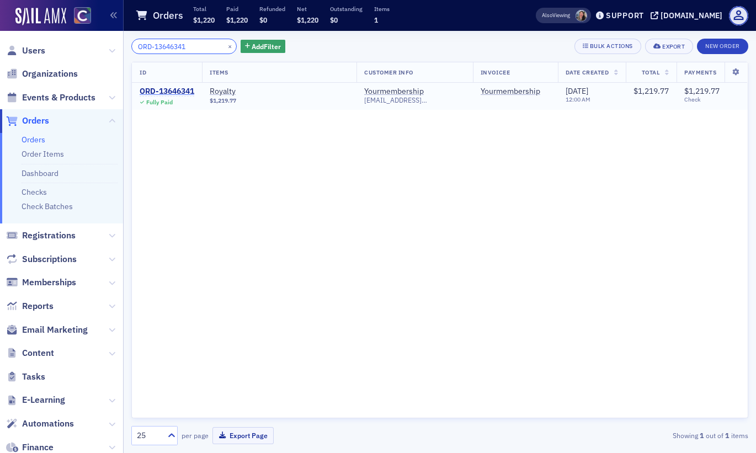
type input "ORD-13646341"
click at [163, 89] on div "ORD-13646341" at bounding box center [167, 92] width 55 height 10
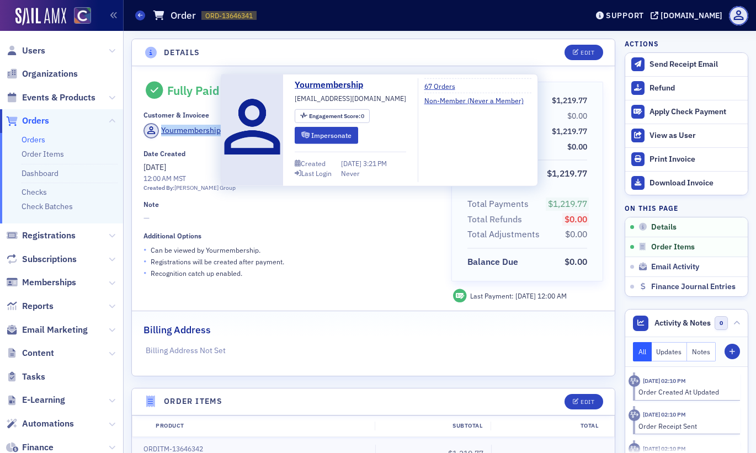
drag, startPoint x: 232, startPoint y: 132, endPoint x: 158, endPoint y: 130, distance: 74.0
click at [158, 130] on div "Yourmembership" at bounding box center [289, 132] width 292 height 19
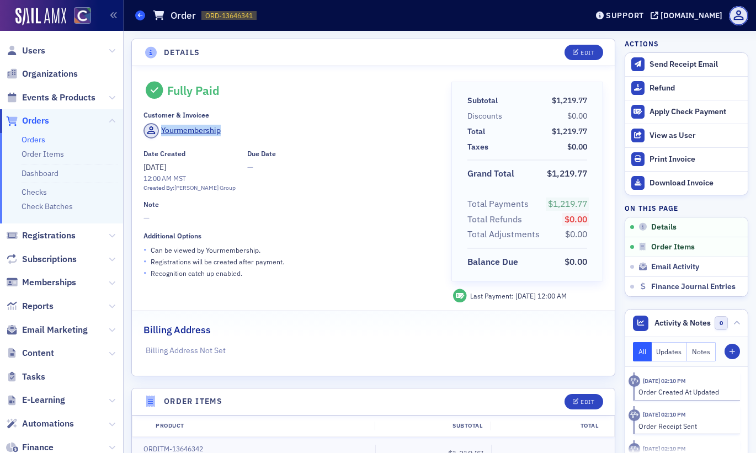
click at [141, 15] on icon at bounding box center [140, 15] width 4 height 5
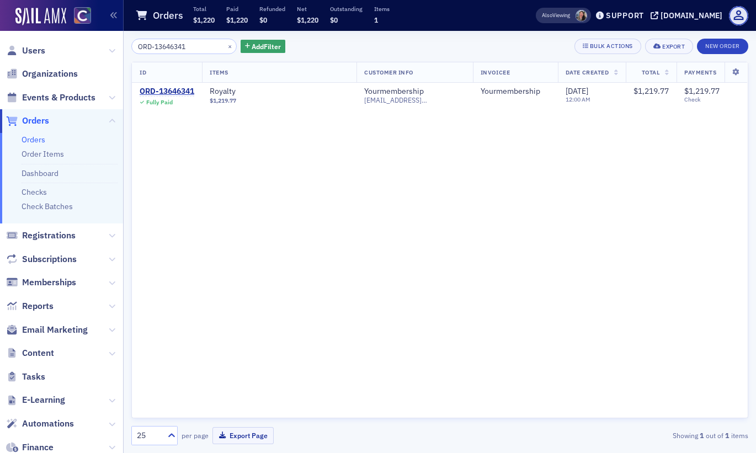
drag, startPoint x: 197, startPoint y: 50, endPoint x: 108, endPoint y: 54, distance: 90.0
click at [108, 54] on div "Users Organizations Events & Products Orders Orders Order Items Dashboard Check…" at bounding box center [378, 226] width 756 height 453
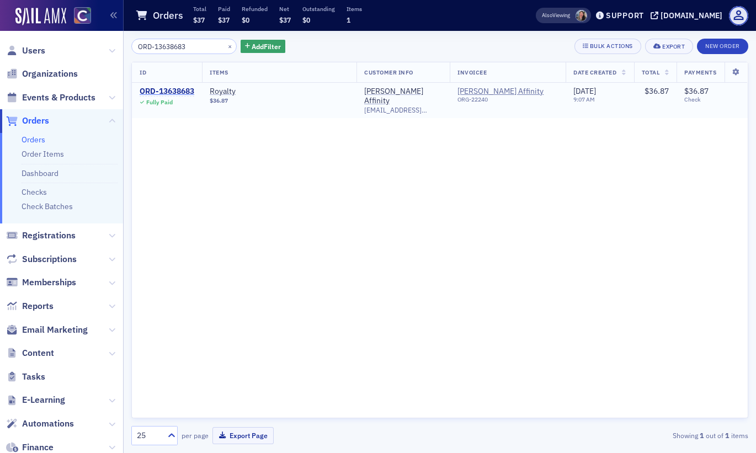
type input "ORD-13638683"
click at [171, 94] on div "ORD-13638683" at bounding box center [167, 92] width 55 height 10
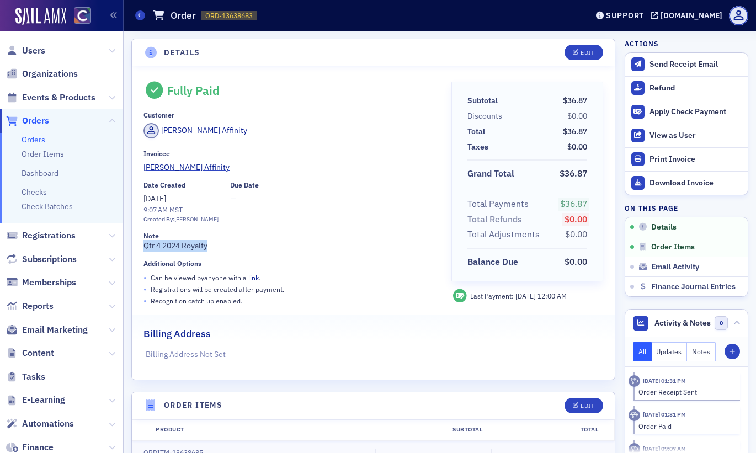
drag, startPoint x: 212, startPoint y: 247, endPoint x: 145, endPoint y: 248, distance: 67.9
click at [145, 248] on div "Note Qtr 4 2024 Royalty" at bounding box center [289, 242] width 292 height 20
click at [145, 17] on div "Orders Order ORD-13638683 13638683" at bounding box center [352, 15] width 435 height 21
click at [136, 17] on span at bounding box center [140, 15] width 10 height 10
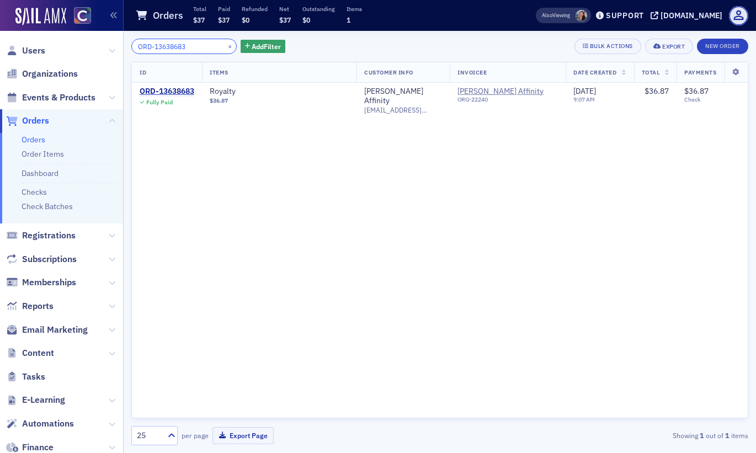
drag, startPoint x: 164, startPoint y: 48, endPoint x: 89, endPoint y: 56, distance: 75.4
click at [89, 56] on div "Users Organizations Events & Products Orders Orders Order Items Dashboard Check…" at bounding box center [378, 226] width 756 height 453
paste input "58229"
type input "ORD-13658229"
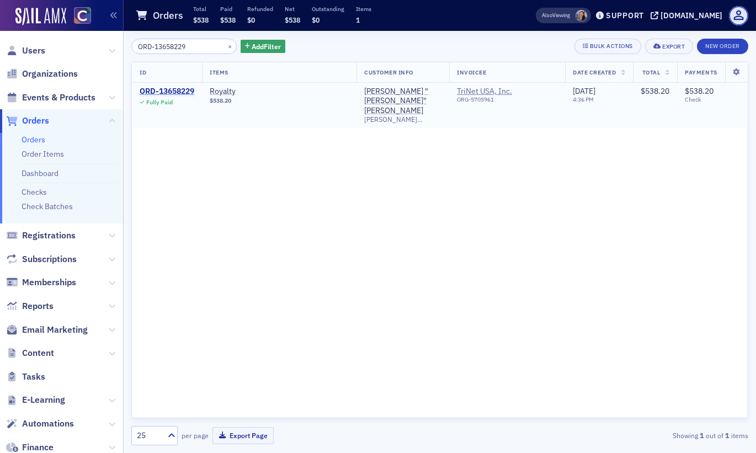
click at [178, 87] on div "ORD-13658229" at bounding box center [167, 92] width 55 height 10
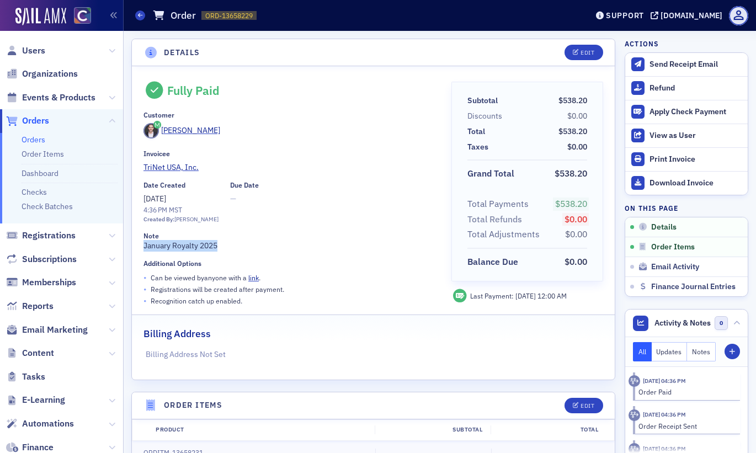
drag, startPoint x: 226, startPoint y: 247, endPoint x: 143, endPoint y: 249, distance: 82.8
click at [143, 249] on div "Note January Royalty 2025" at bounding box center [289, 242] width 292 height 20
drag, startPoint x: 141, startPoint y: 12, endPoint x: 175, endPoint y: 56, distance: 55.7
click at [141, 13] on icon at bounding box center [140, 15] width 4 height 5
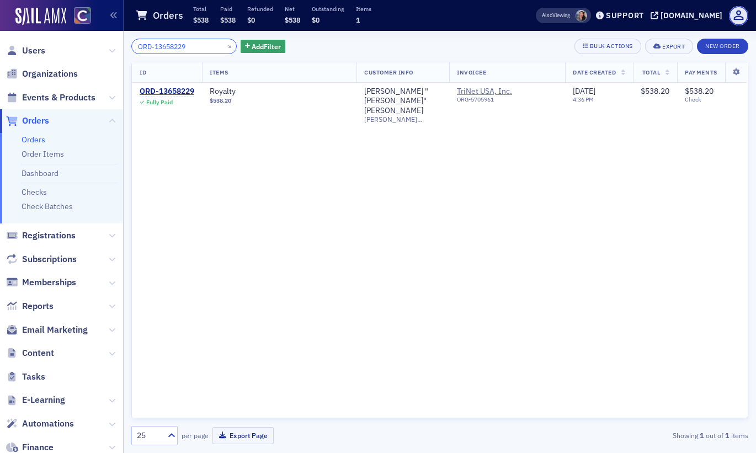
drag, startPoint x: 199, startPoint y: 50, endPoint x: 102, endPoint y: 56, distance: 96.7
click at [102, 56] on div "Users Organizations Events & Products Orders Orders Order Items Dashboard Check…" at bounding box center [378, 226] width 756 height 453
paste input "37"
type input "ORD-13658237"
click at [174, 90] on div "ORD-13658237" at bounding box center [167, 92] width 55 height 10
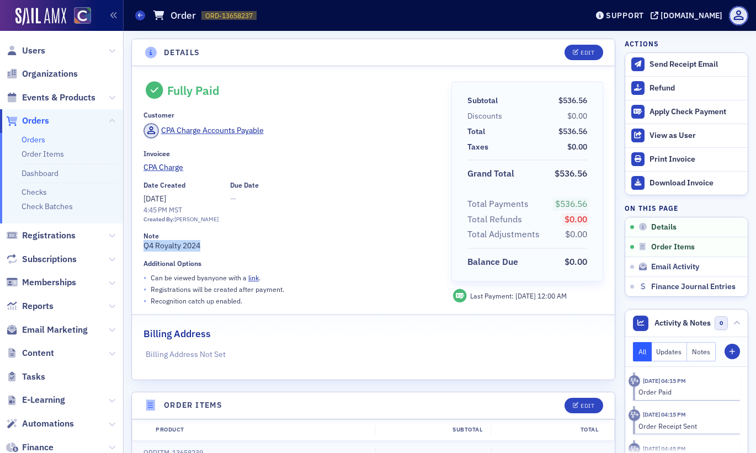
drag, startPoint x: 211, startPoint y: 248, endPoint x: 142, endPoint y: 253, distance: 69.1
click at [142, 253] on div "Fully Paid Customer CPA Charge Accounts Payable Invoicee CPA Charge Date Create…" at bounding box center [373, 222] width 483 height 313
drag, startPoint x: 136, startPoint y: 12, endPoint x: 162, endPoint y: 58, distance: 52.3
click at [136, 12] on span at bounding box center [140, 15] width 10 height 10
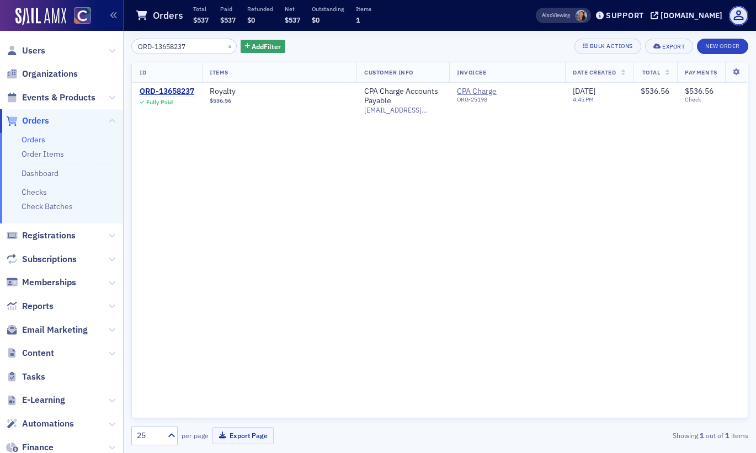
drag, startPoint x: 191, startPoint y: 42, endPoint x: 66, endPoint y: 38, distance: 125.3
click at [66, 38] on div "Users Organizations Events & Products Orders Orders Order Items Dashboard Check…" at bounding box center [378, 226] width 756 height 453
type input "ORD-13664679"
click at [179, 92] on div "ORD-13664679" at bounding box center [167, 92] width 55 height 10
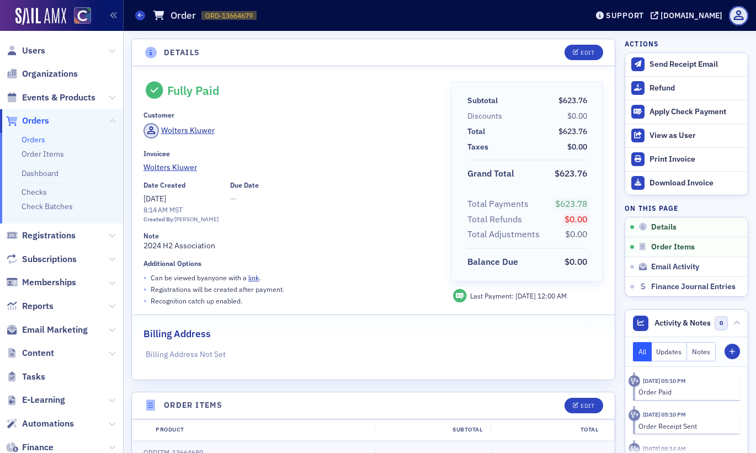
click at [227, 238] on div "Note" at bounding box center [289, 236] width 292 height 8
drag, startPoint x: 223, startPoint y: 247, endPoint x: 136, endPoint y: 247, distance: 87.7
click at [136, 247] on div "Fully Paid Customer Wolters Kluwer Invoicee Wolters Kluwer Date Created [DATE] …" at bounding box center [373, 222] width 483 height 313
click at [142, 18] on span at bounding box center [140, 15] width 10 height 10
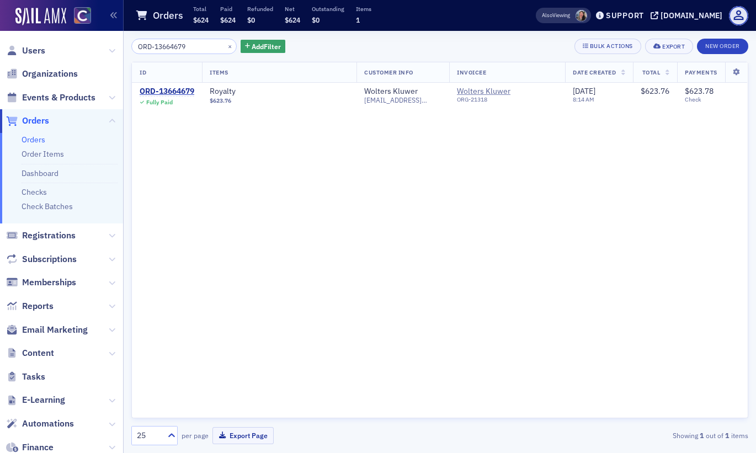
drag, startPoint x: 201, startPoint y: 49, endPoint x: 97, endPoint y: 42, distance: 105.0
click at [97, 42] on div "Users Organizations Events & Products Orders Orders Order Items Dashboard Check…" at bounding box center [378, 226] width 756 height 453
type input "ORD-13681484"
click at [161, 92] on div "ORD-13681484" at bounding box center [167, 92] width 55 height 10
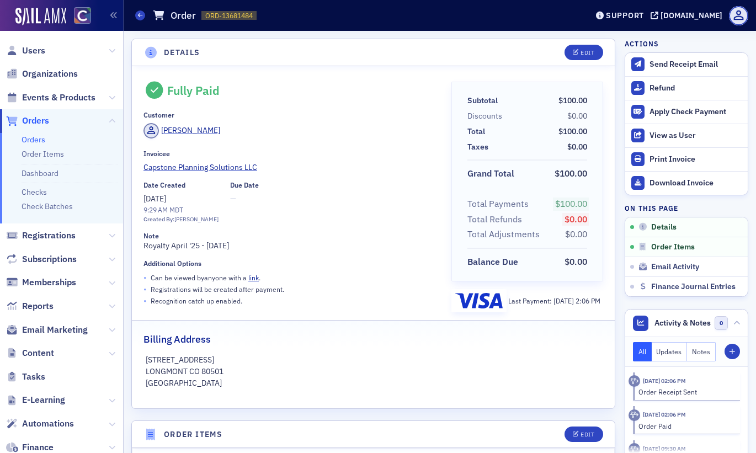
drag, startPoint x: 253, startPoint y: 247, endPoint x: 144, endPoint y: 244, distance: 108.7
click at [144, 244] on div "Note Royalty April '25 - [DATE]" at bounding box center [289, 242] width 292 height 20
click at [142, 14] on span at bounding box center [140, 15] width 10 height 10
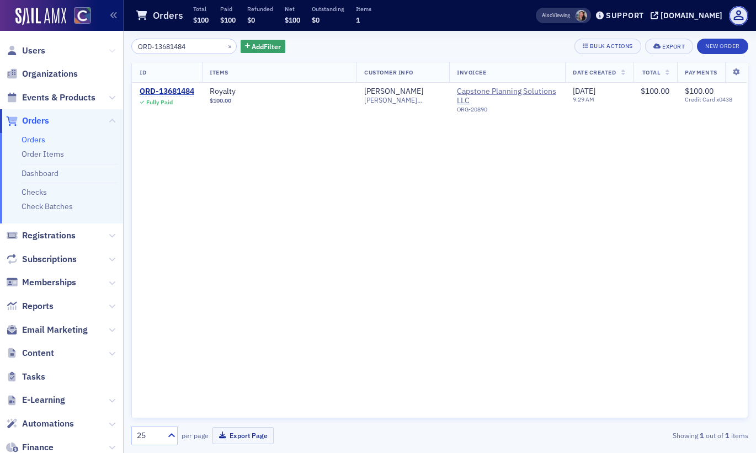
drag, startPoint x: 195, startPoint y: 47, endPoint x: 100, endPoint y: 52, distance: 95.0
click at [100, 52] on div "Users Organizations Events & Products Orders Orders Order Items Dashboard Check…" at bounding box center [378, 226] width 756 height 453
type input "ORD-13957091"
click at [174, 93] on div "ORD-13957091" at bounding box center [167, 92] width 55 height 10
